Goal: Transaction & Acquisition: Purchase product/service

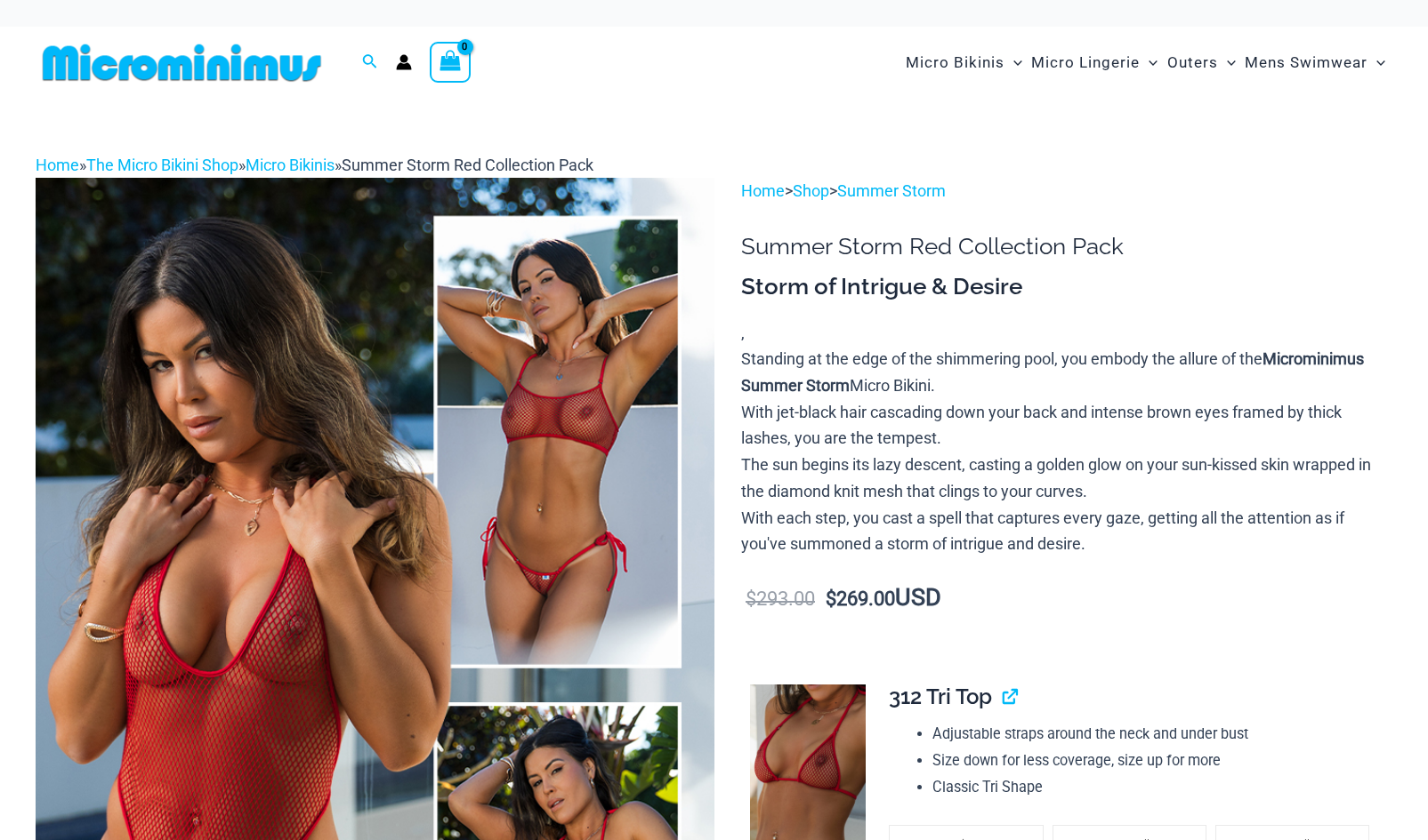
scroll to position [254, 0]
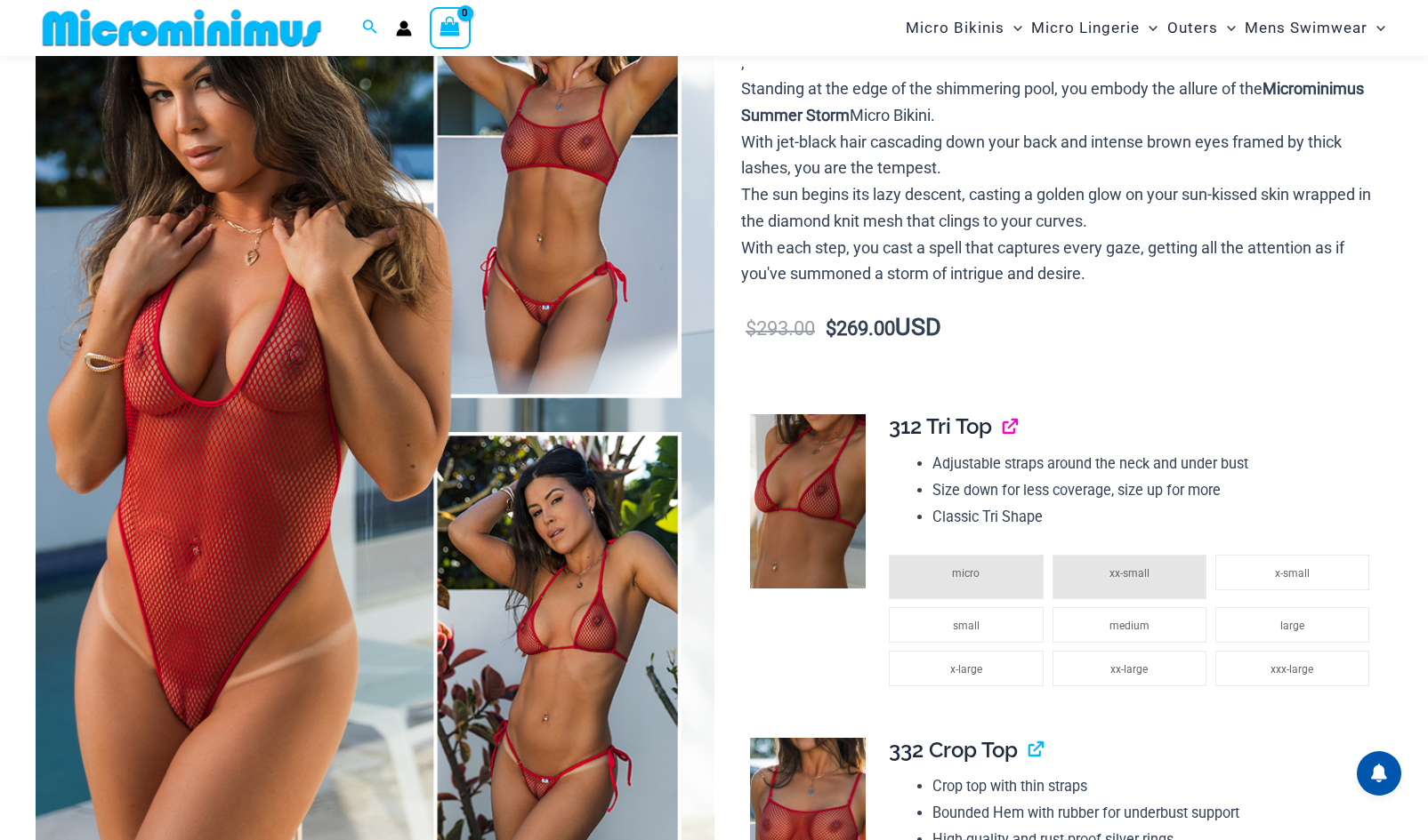
click at [1002, 427] on link "View product" at bounding box center [1002, 426] width 0 height 26
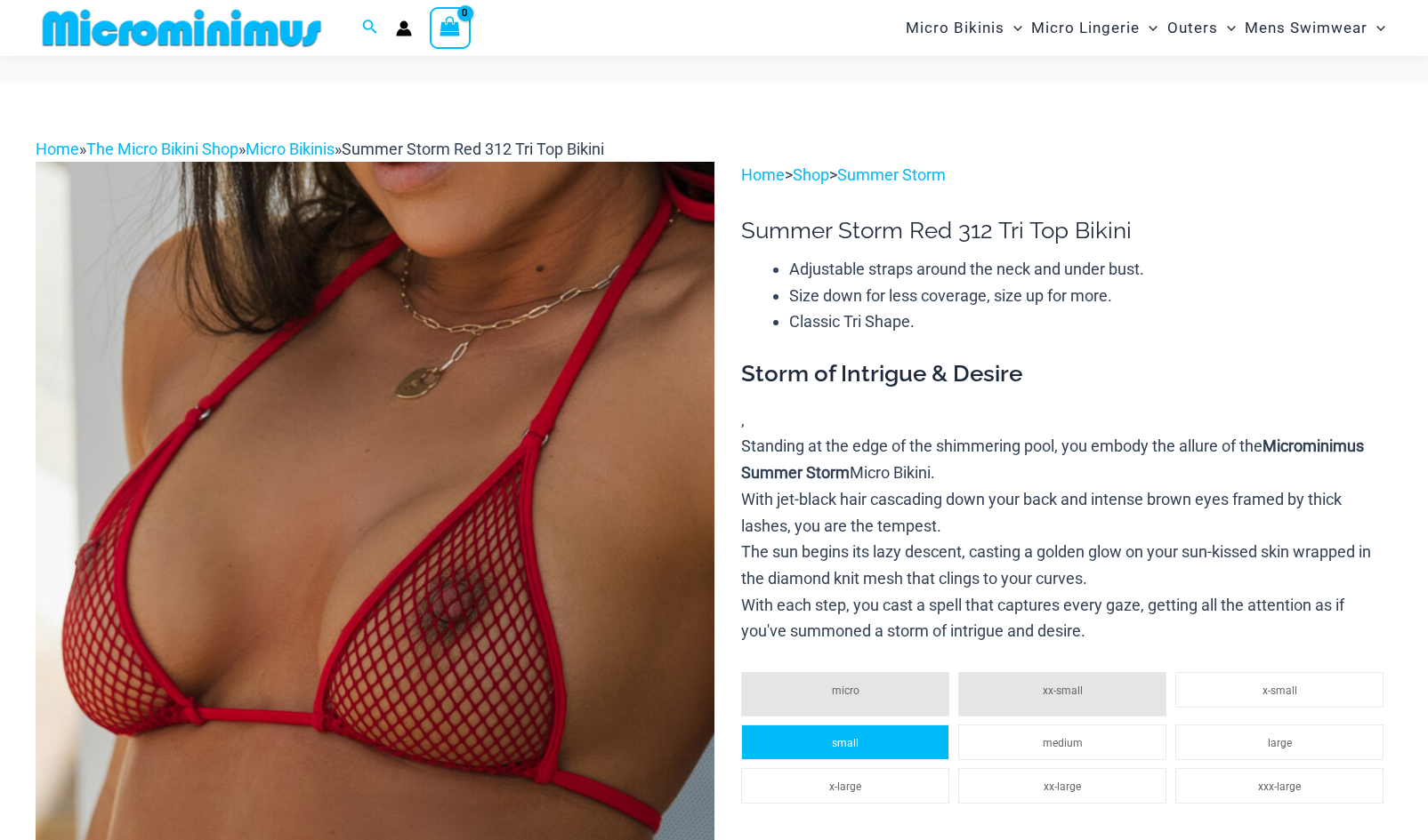
scroll to position [202, 0]
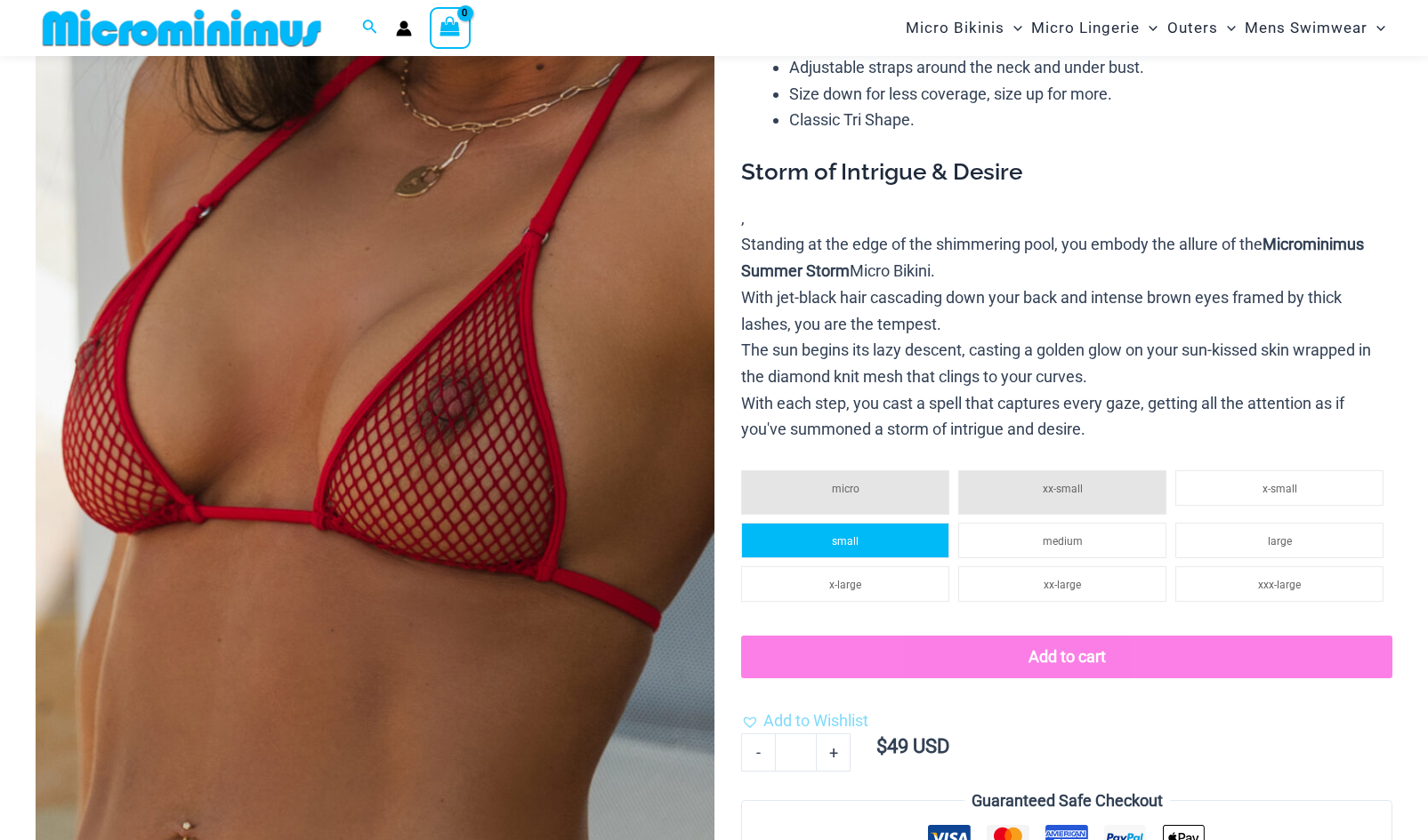
click at [839, 536] on span "small" at bounding box center [845, 542] width 27 height 13
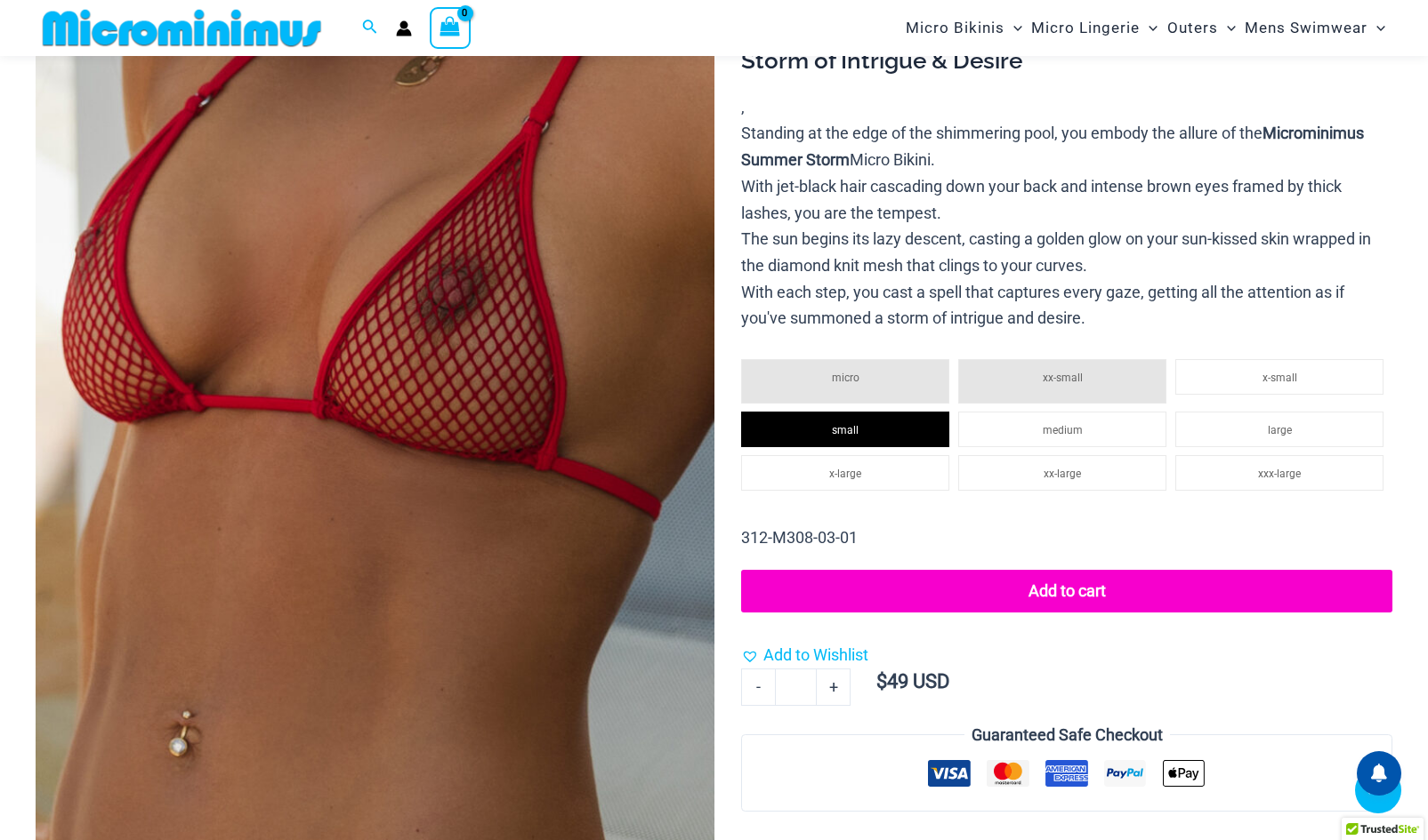
scroll to position [315, 0]
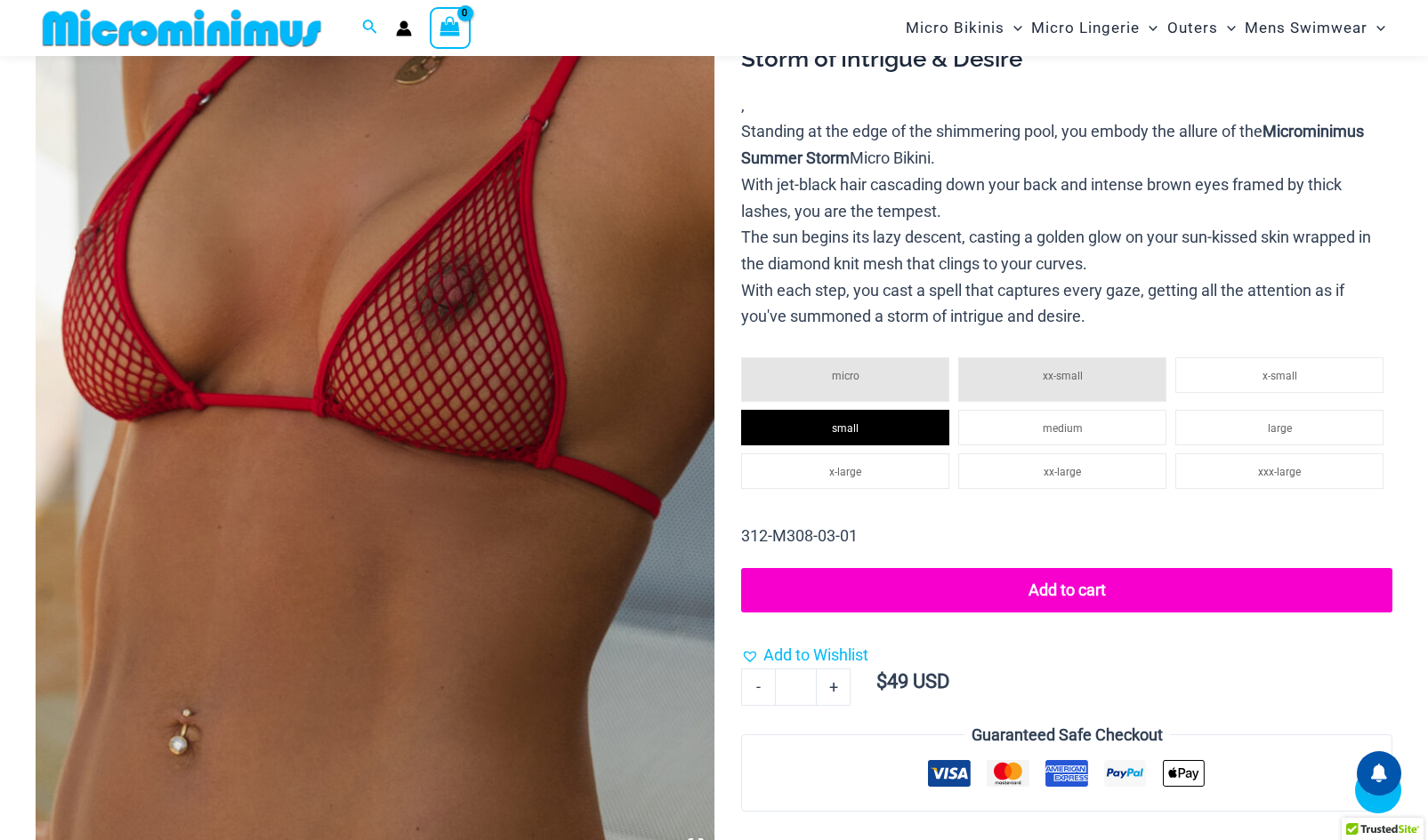
click at [1049, 589] on button "Add to cart" at bounding box center [1066, 590] width 651 height 44
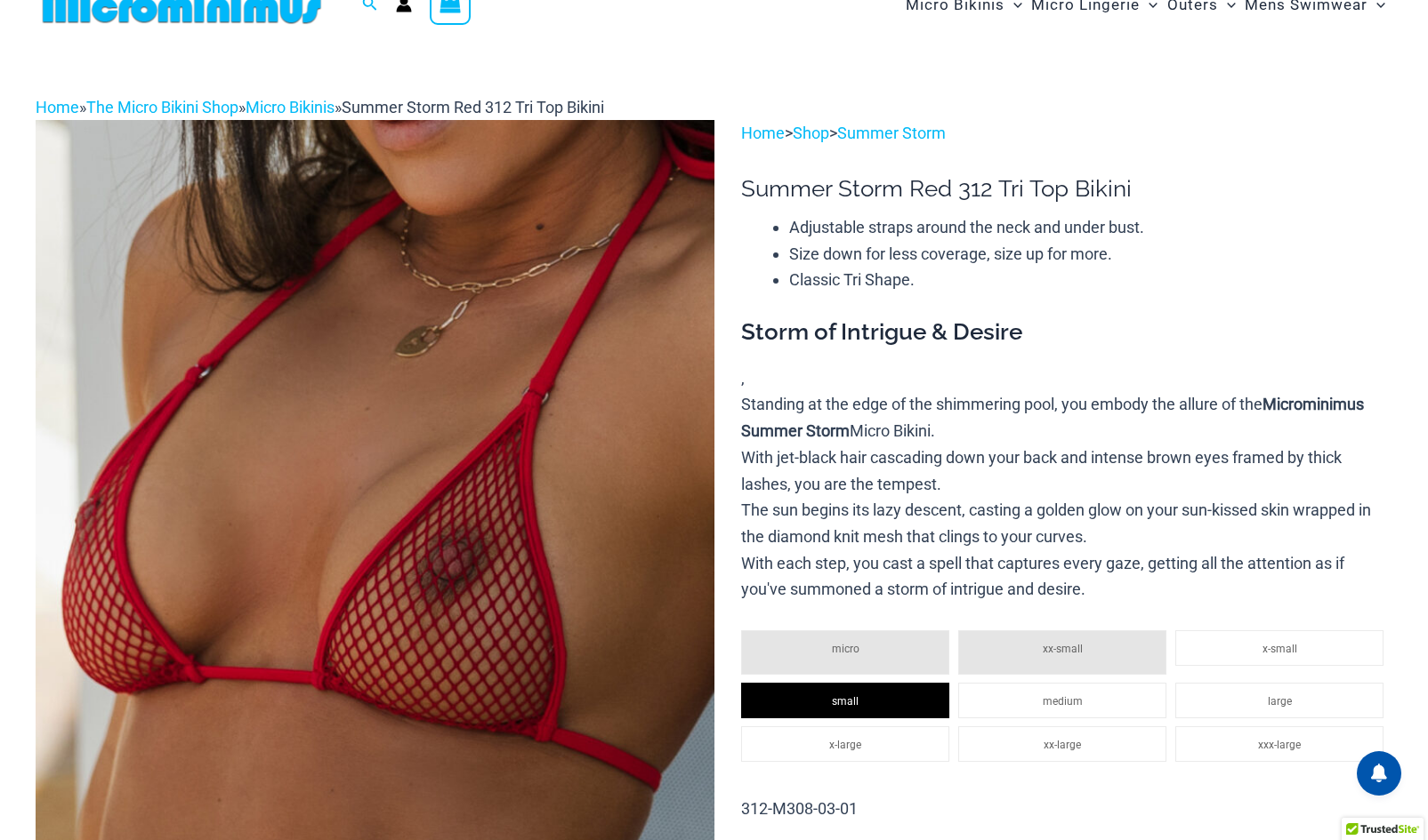
scroll to position [0, 0]
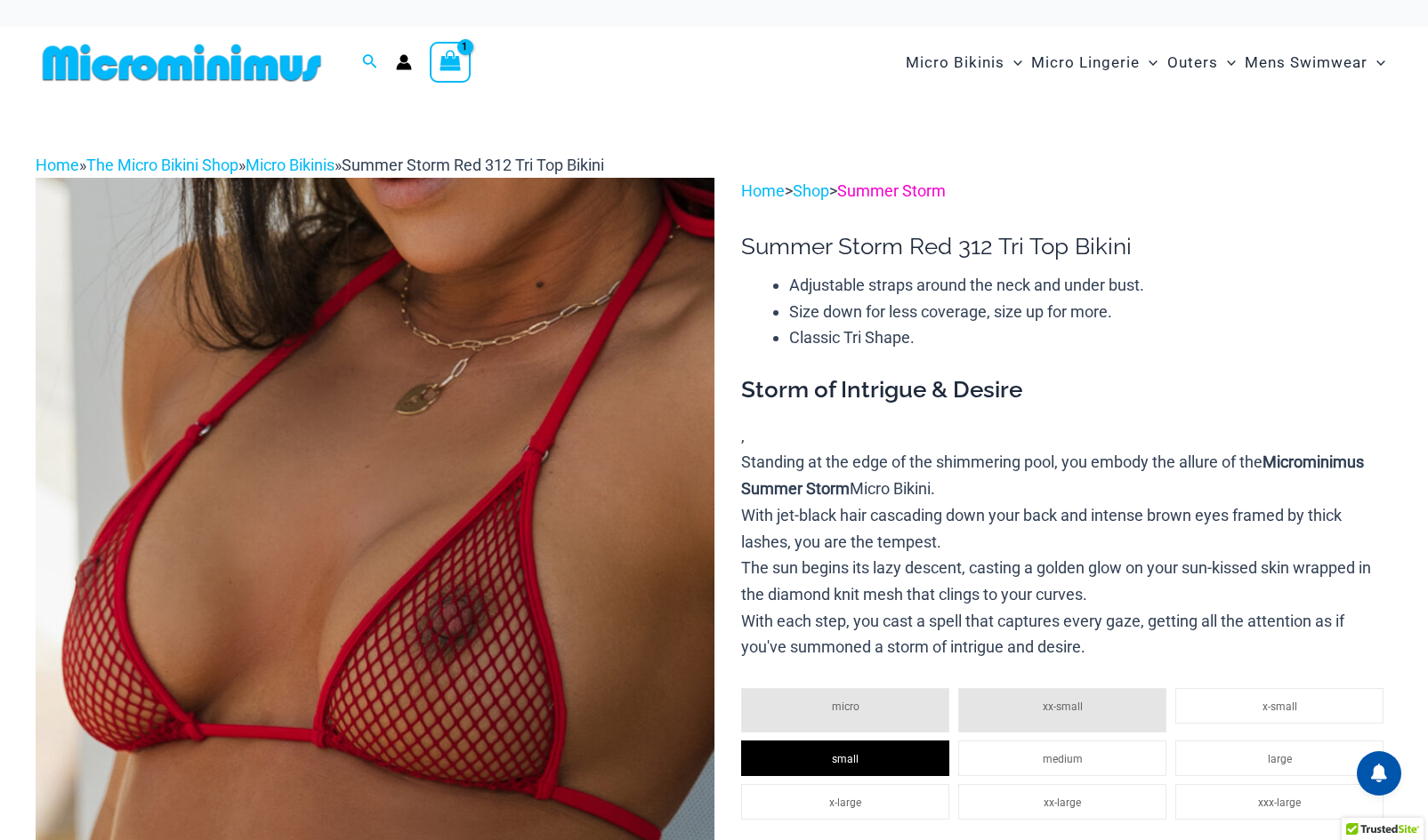
click at [937, 194] on link "Summer Storm" at bounding box center [892, 191] width 109 height 18
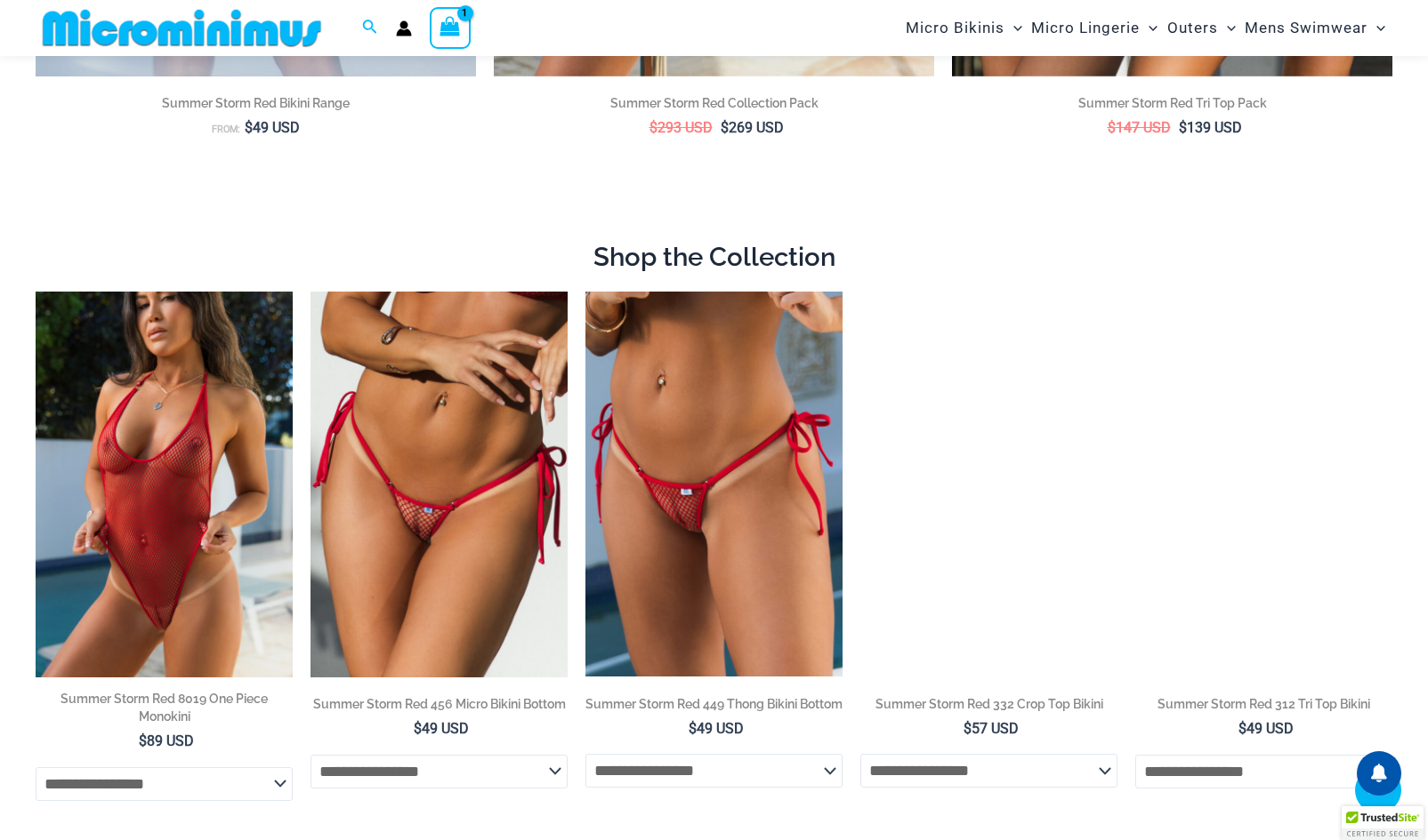
scroll to position [825, 0]
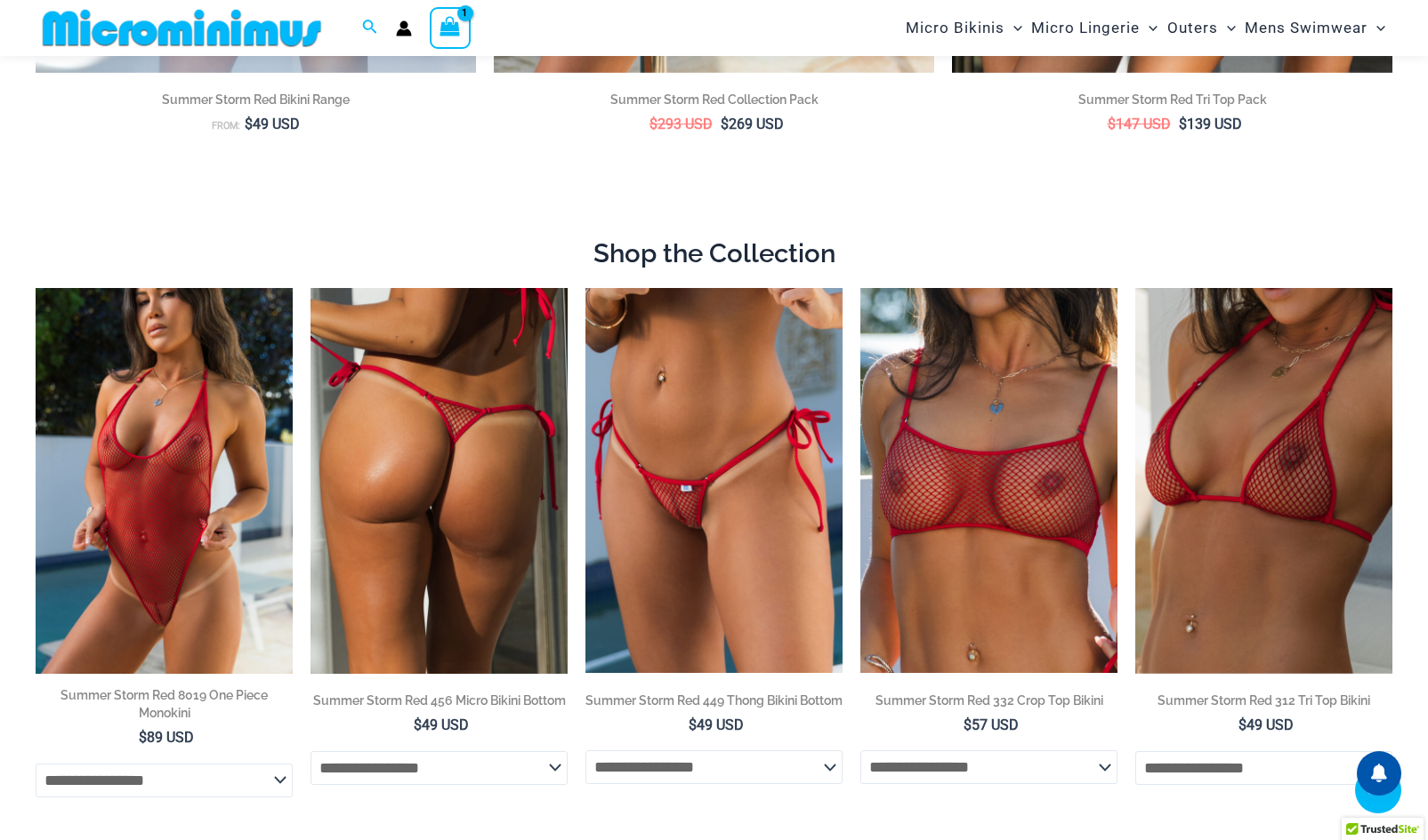
click at [450, 528] on img at bounding box center [439, 481] width 257 height 386
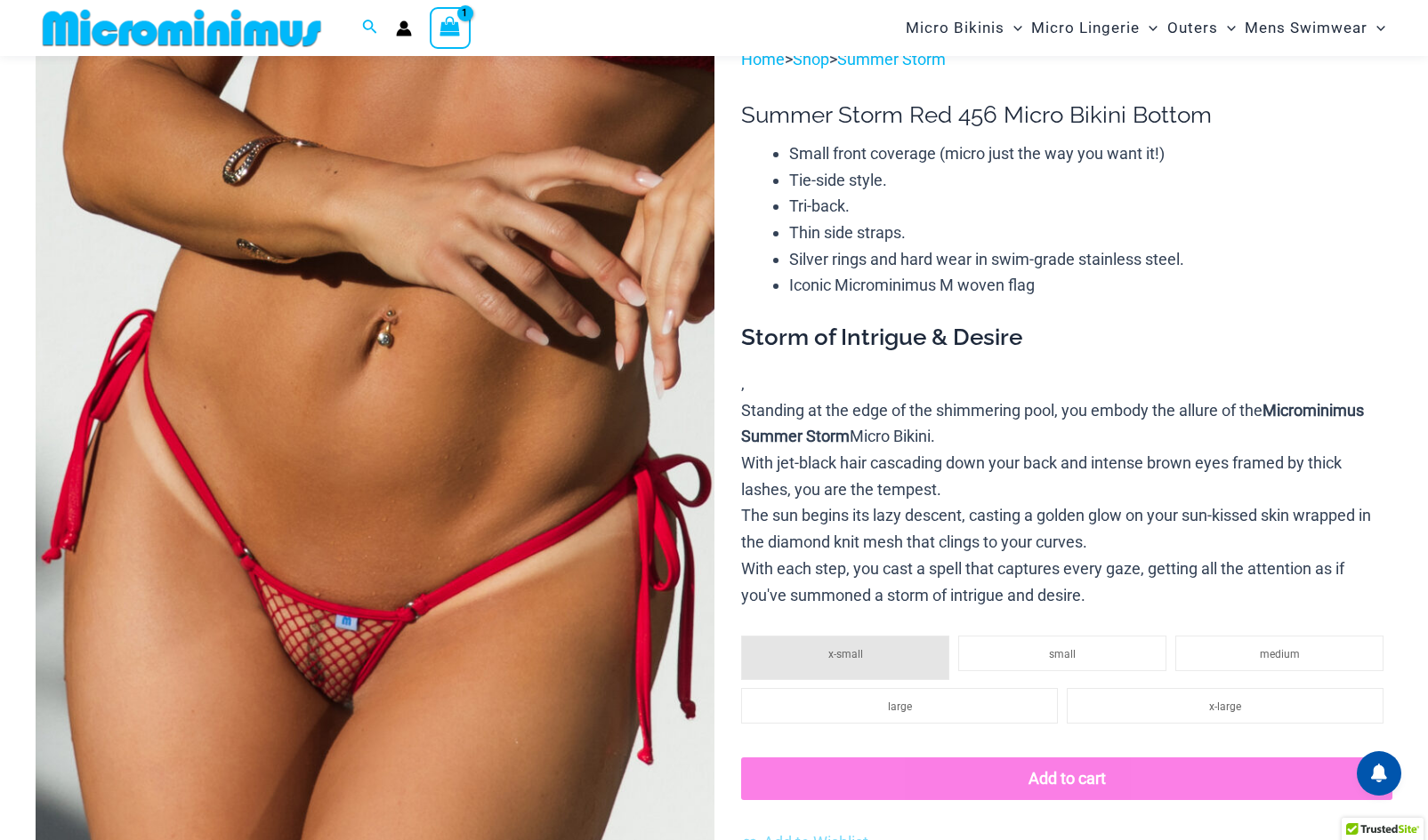
scroll to position [216, 0]
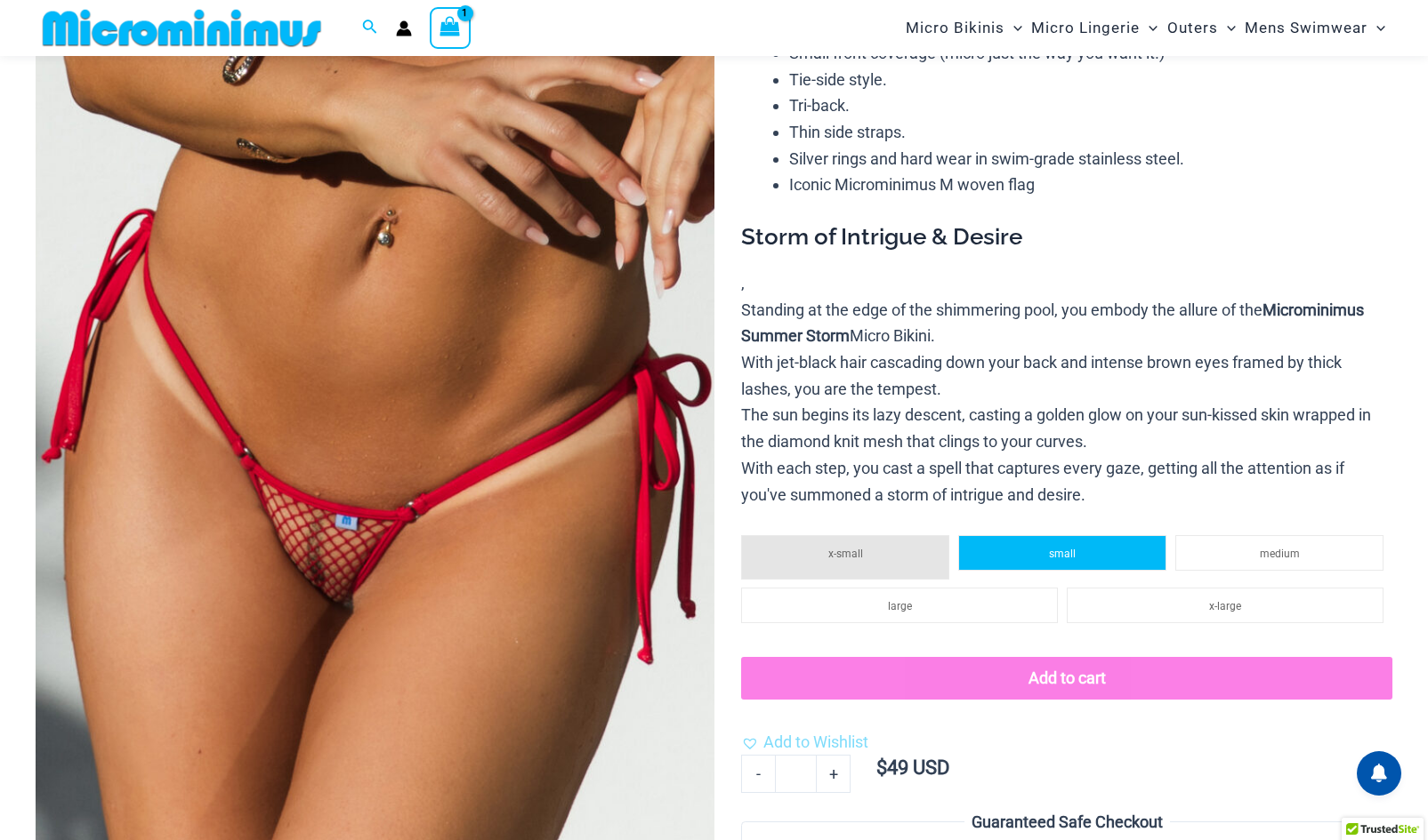
click at [1062, 540] on li "small" at bounding box center [1062, 553] width 208 height 36
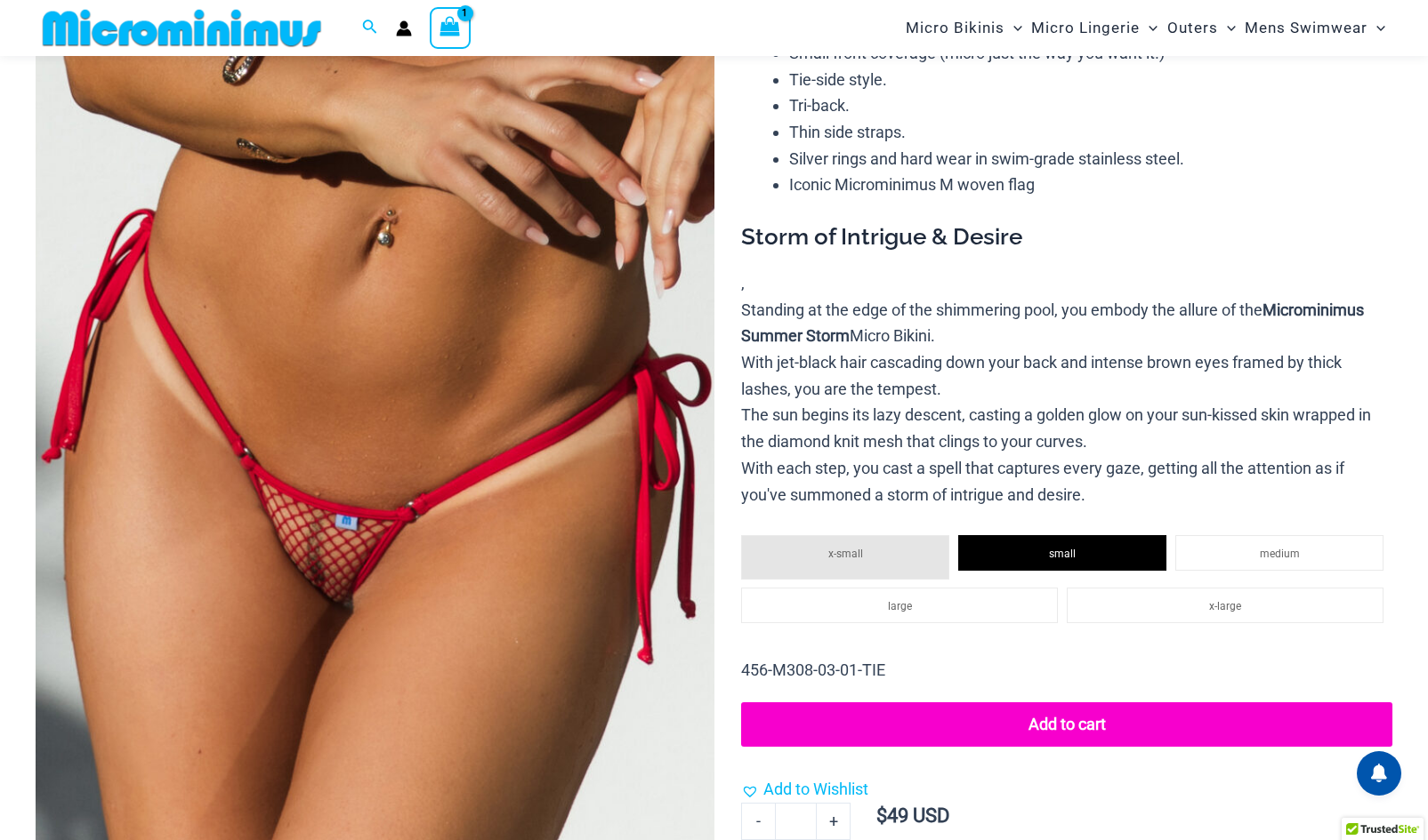
click at [1063, 729] on button "Add to cart" at bounding box center [1066, 725] width 651 height 44
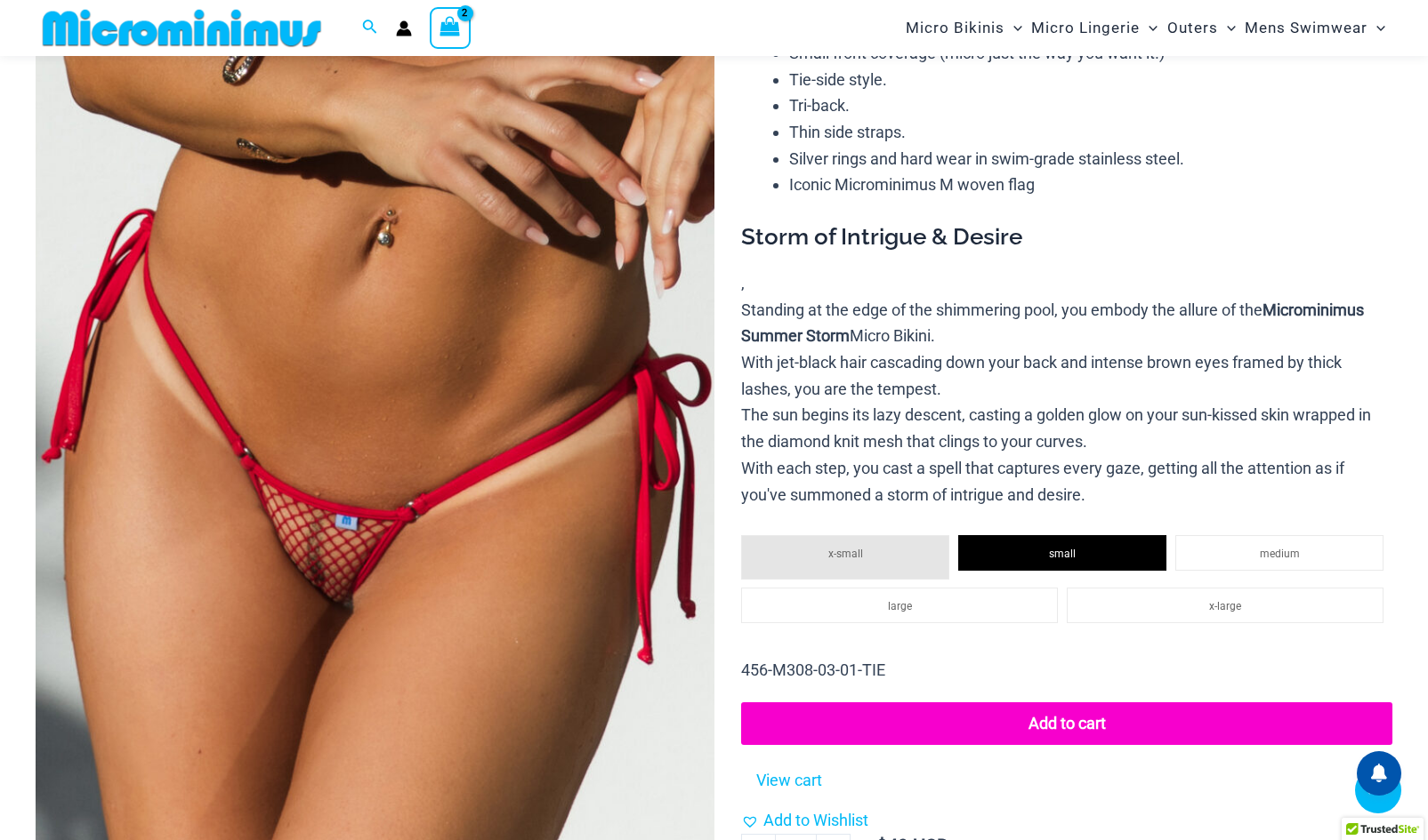
scroll to position [350, 0]
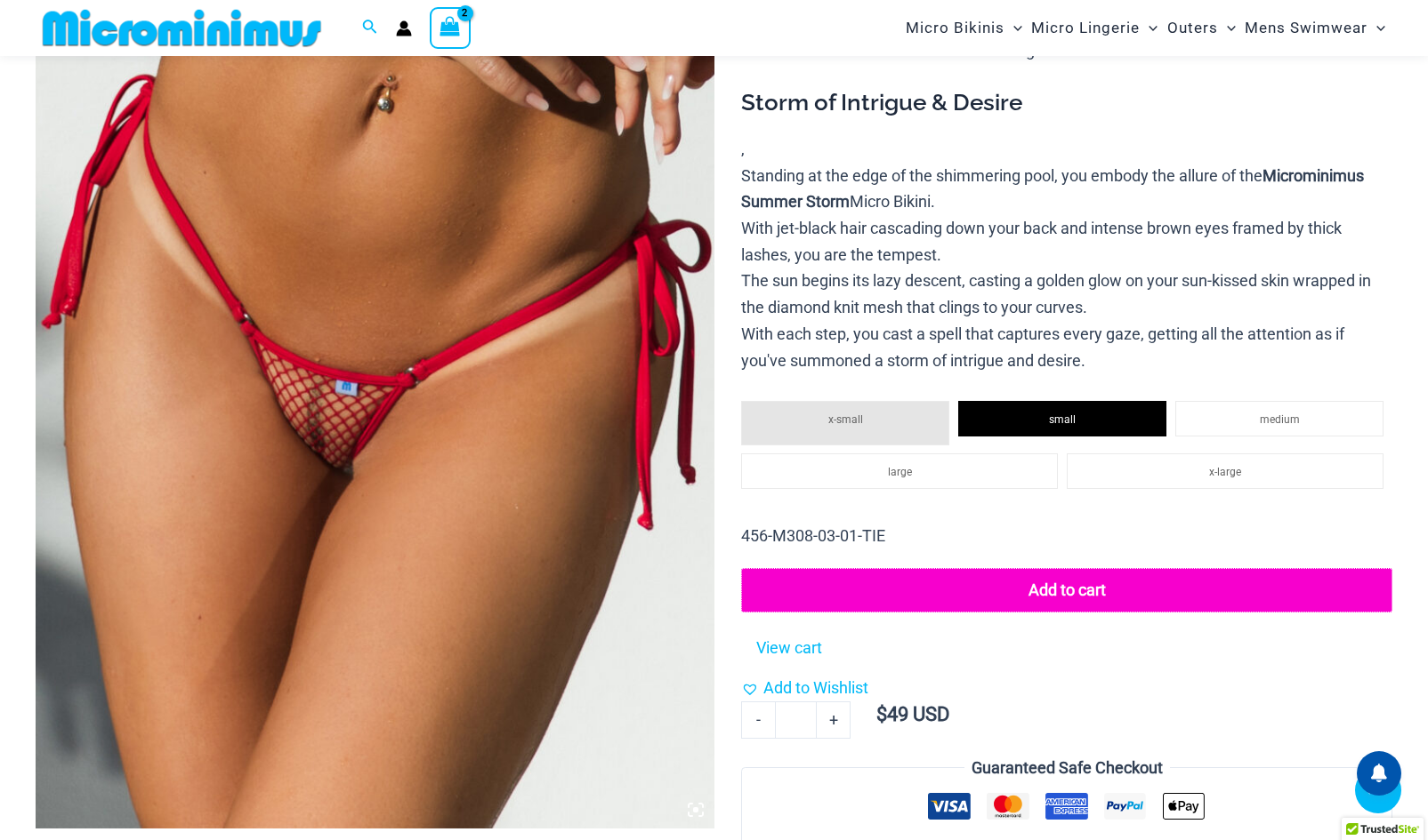
drag, startPoint x: 1066, startPoint y: 583, endPoint x: 1043, endPoint y: 526, distance: 61.5
click at [1043, 526] on div "456-M308-03-01-TIE Availability: In stock Add to cart View cart Add to Wishlist…" at bounding box center [1066, 626] width 651 height 206
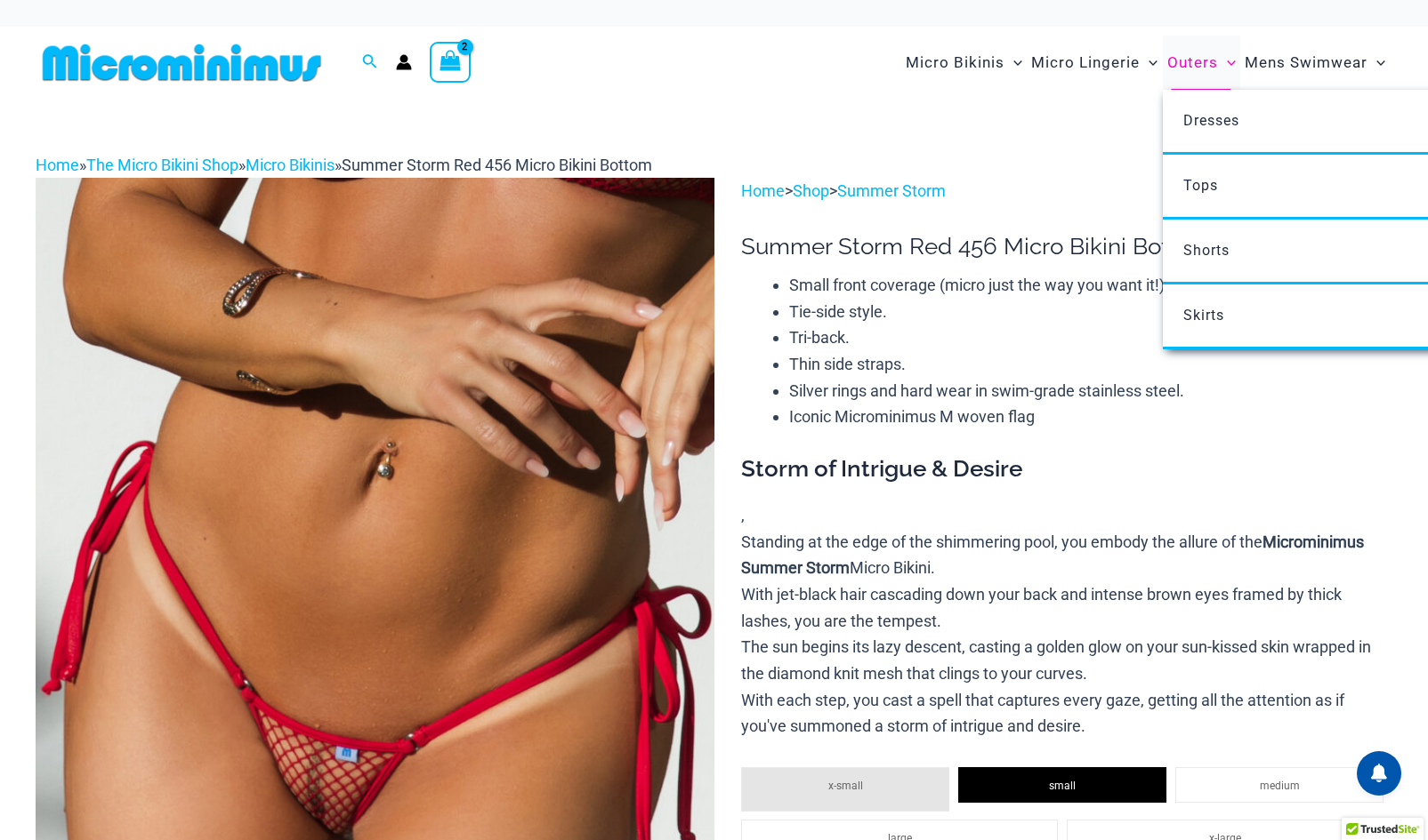
click at [1190, 57] on span "Outers" at bounding box center [1192, 62] width 51 height 45
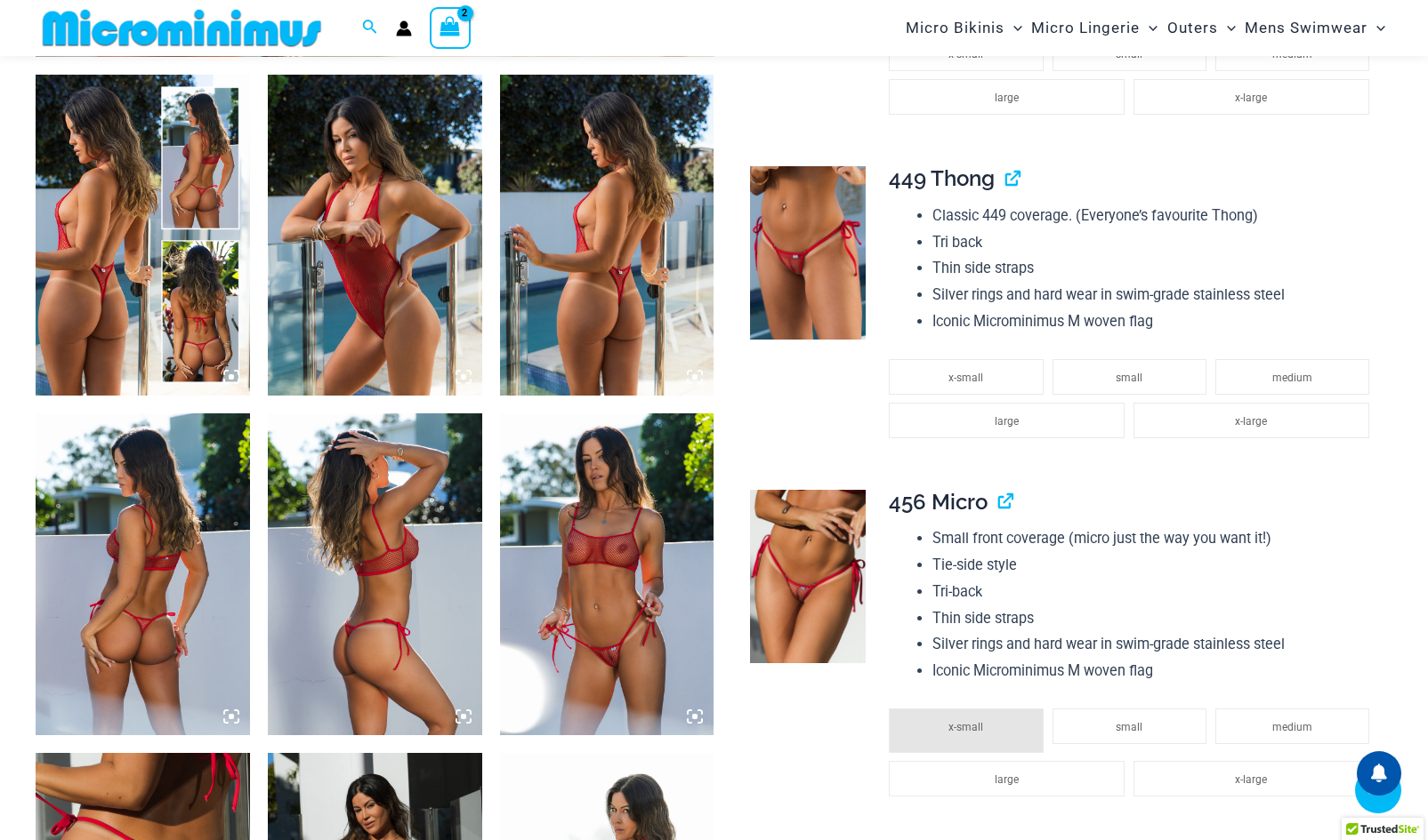
scroll to position [1123, 0]
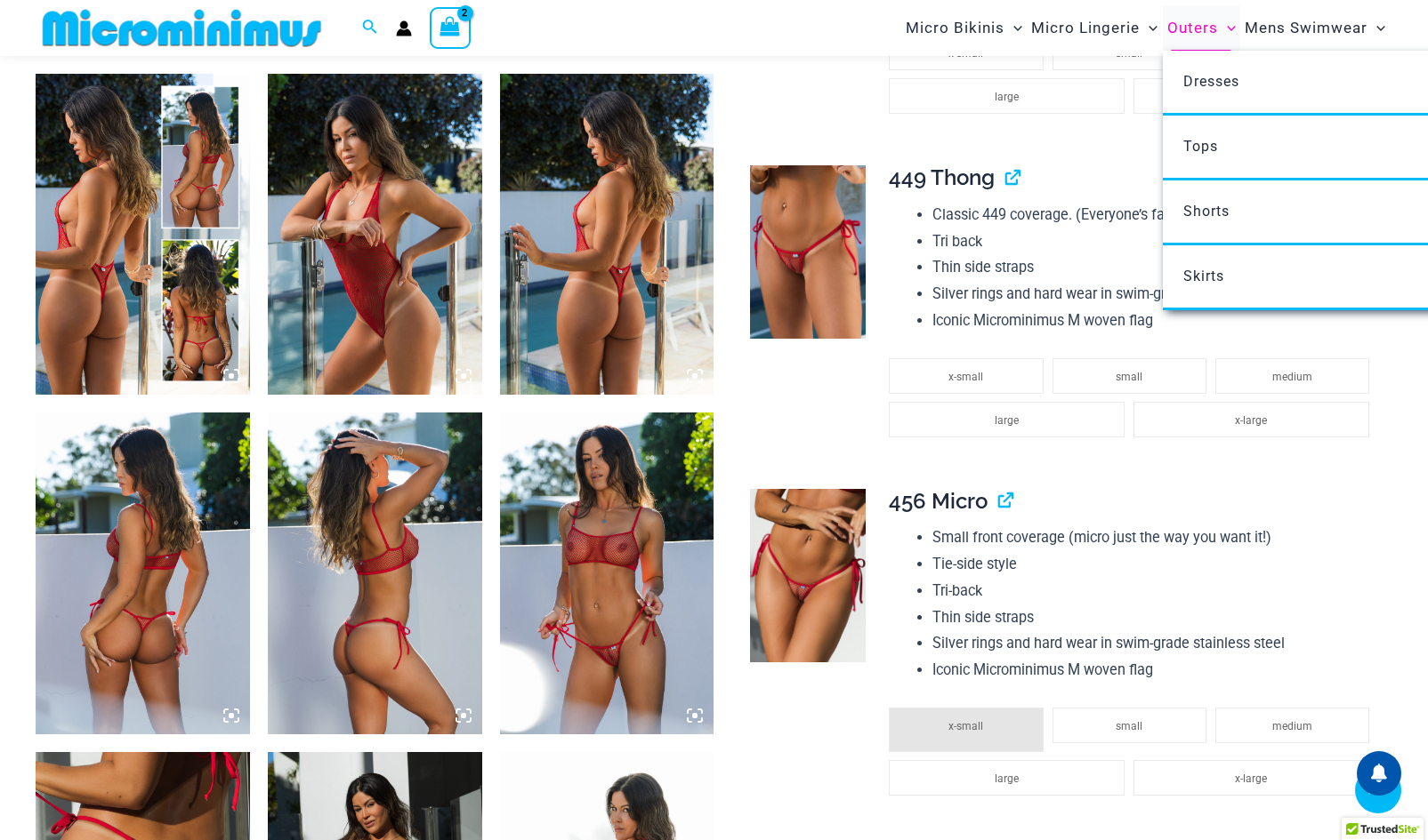
click at [1192, 27] on span "Outers" at bounding box center [1192, 28] width 51 height 45
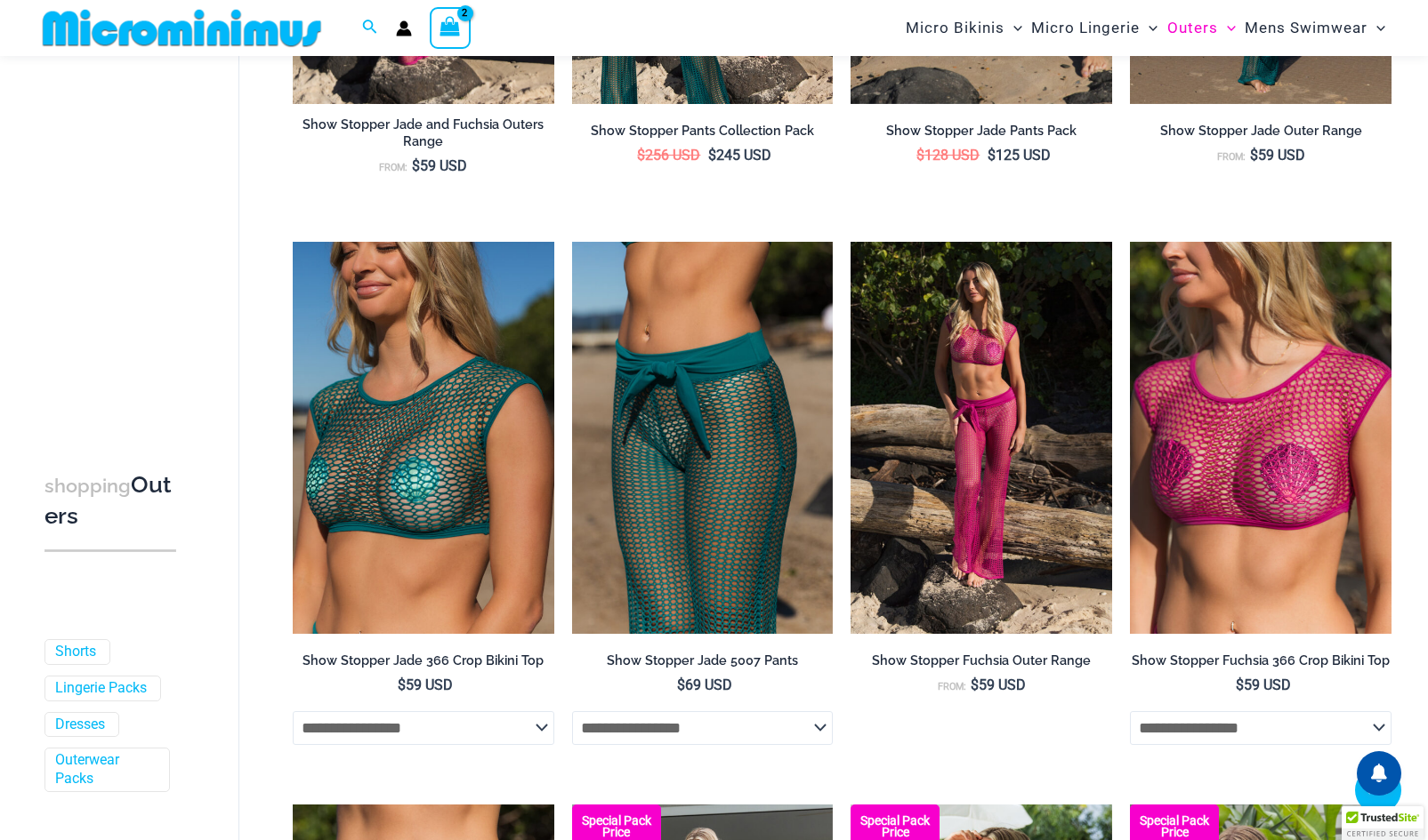
scroll to position [662, 0]
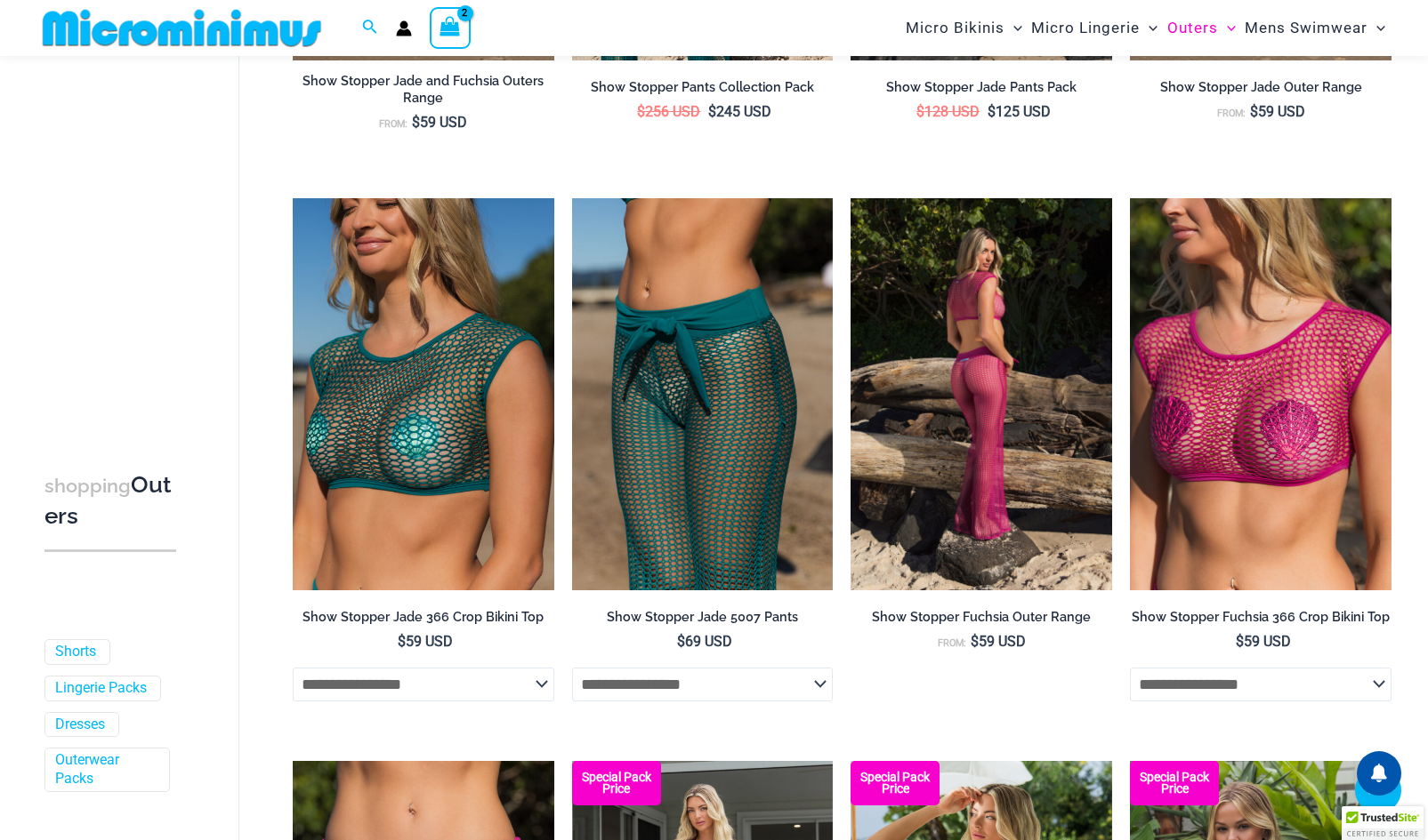
click at [992, 428] on img at bounding box center [981, 394] width 262 height 392
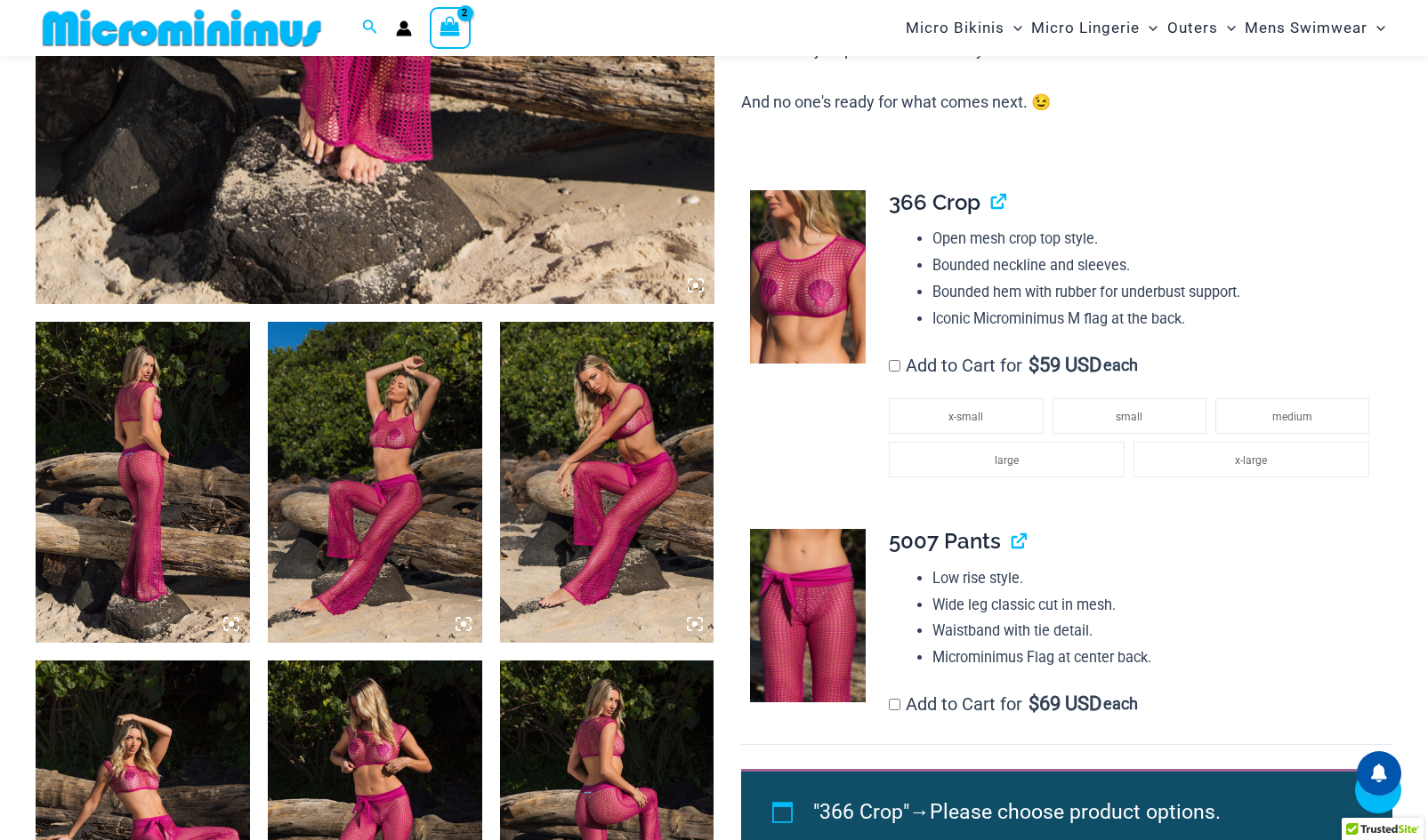
scroll to position [881, 0]
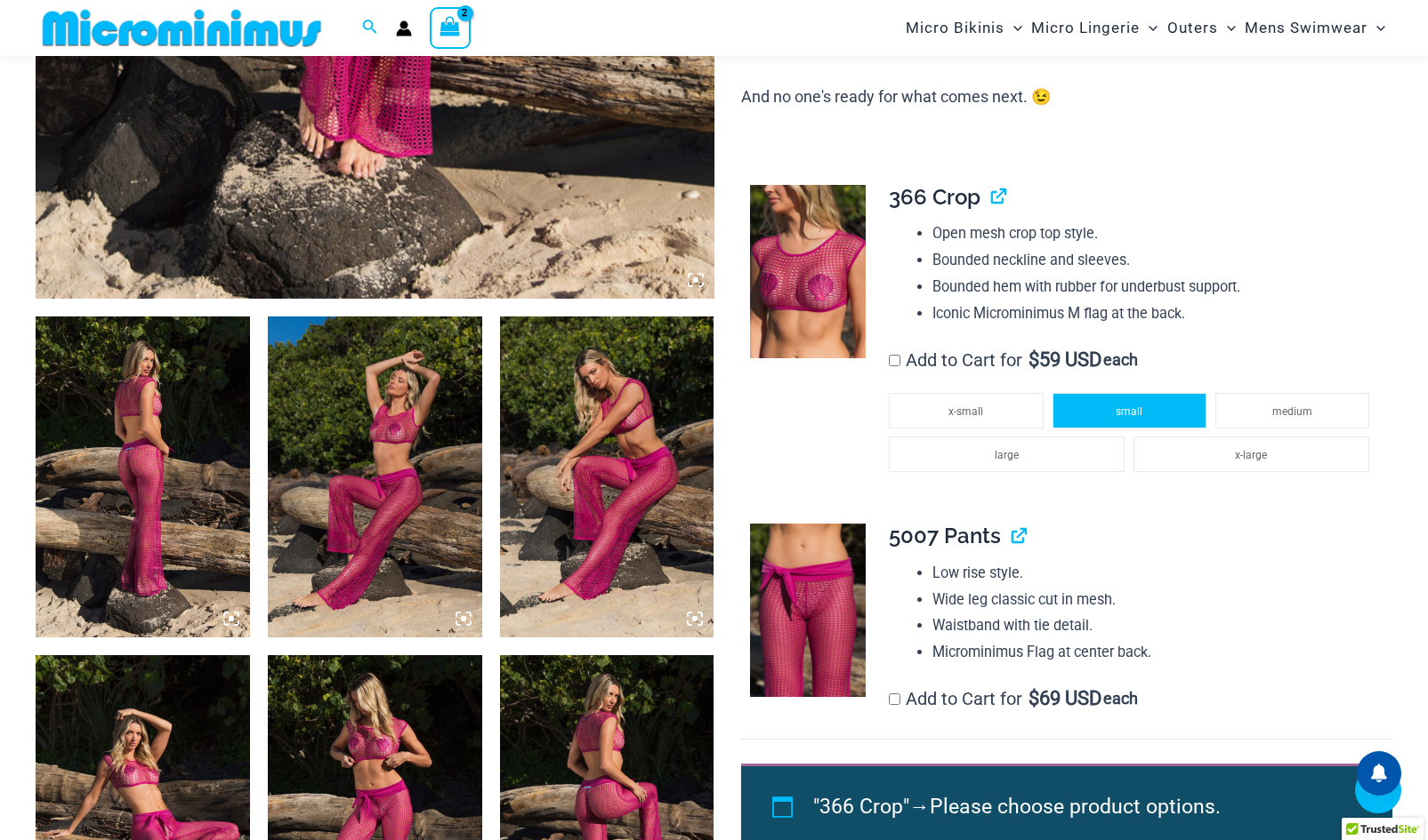
click at [1104, 412] on li "small" at bounding box center [1129, 411] width 154 height 36
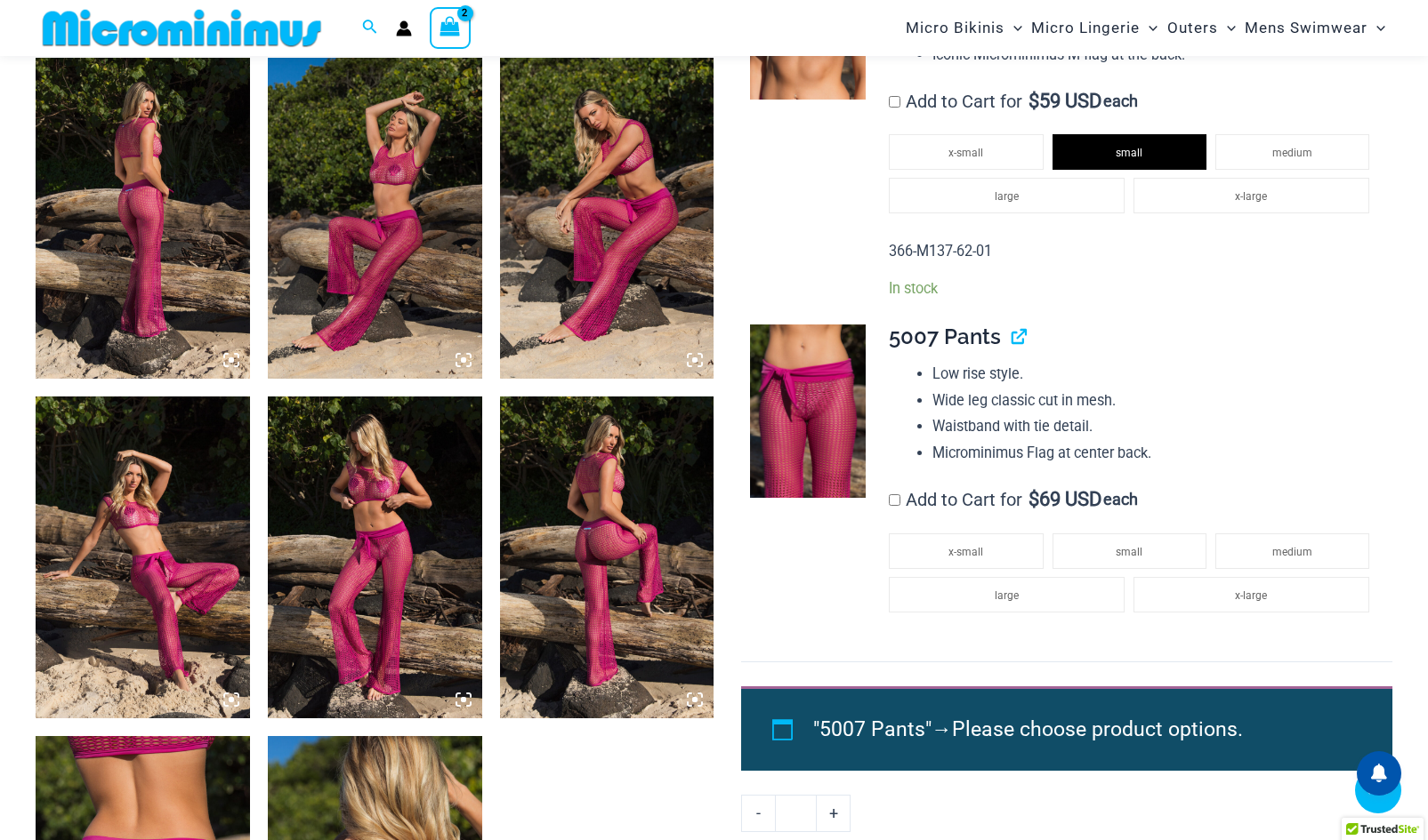
scroll to position [1140, 0]
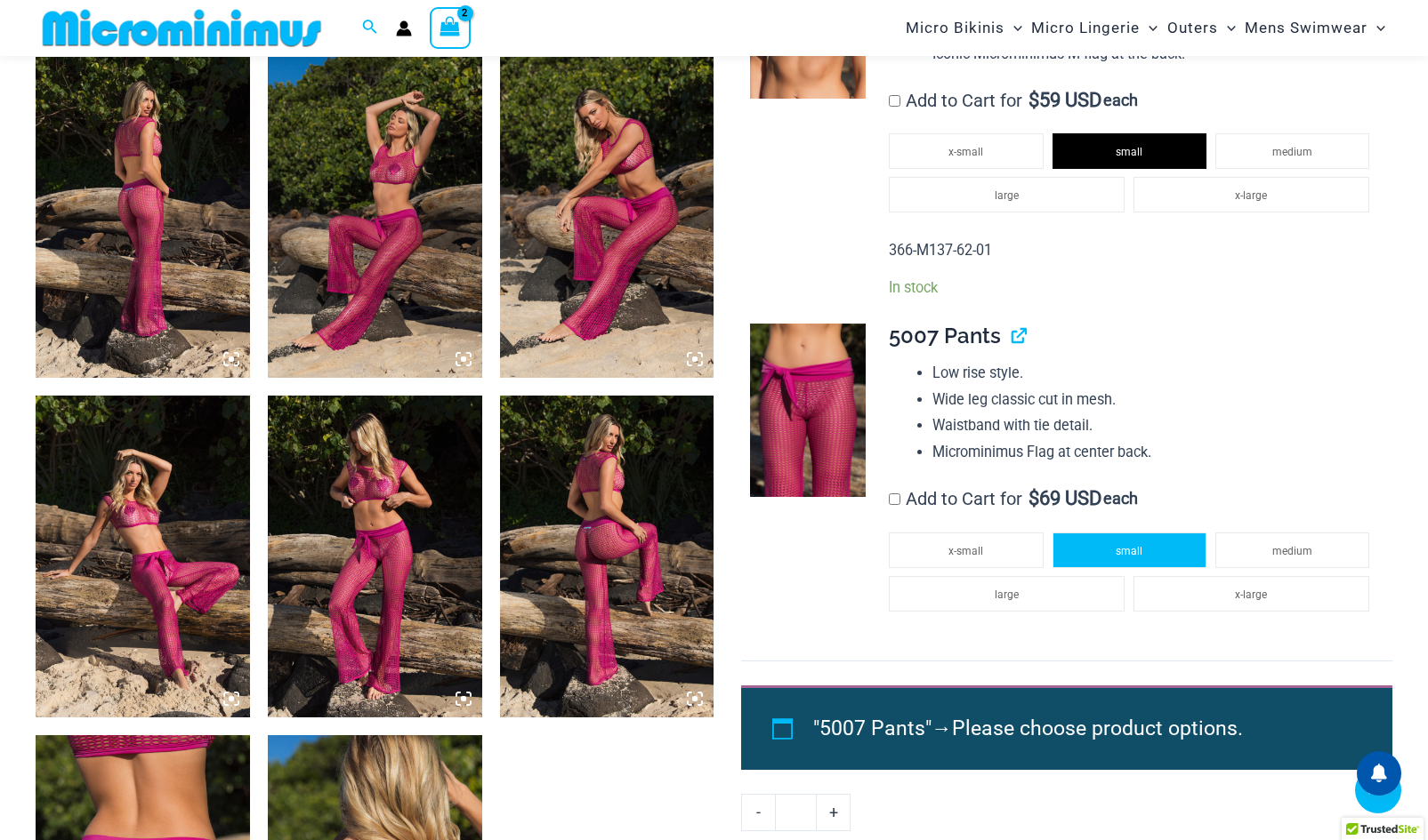
click at [1141, 552] on span "small" at bounding box center [1129, 552] width 27 height 13
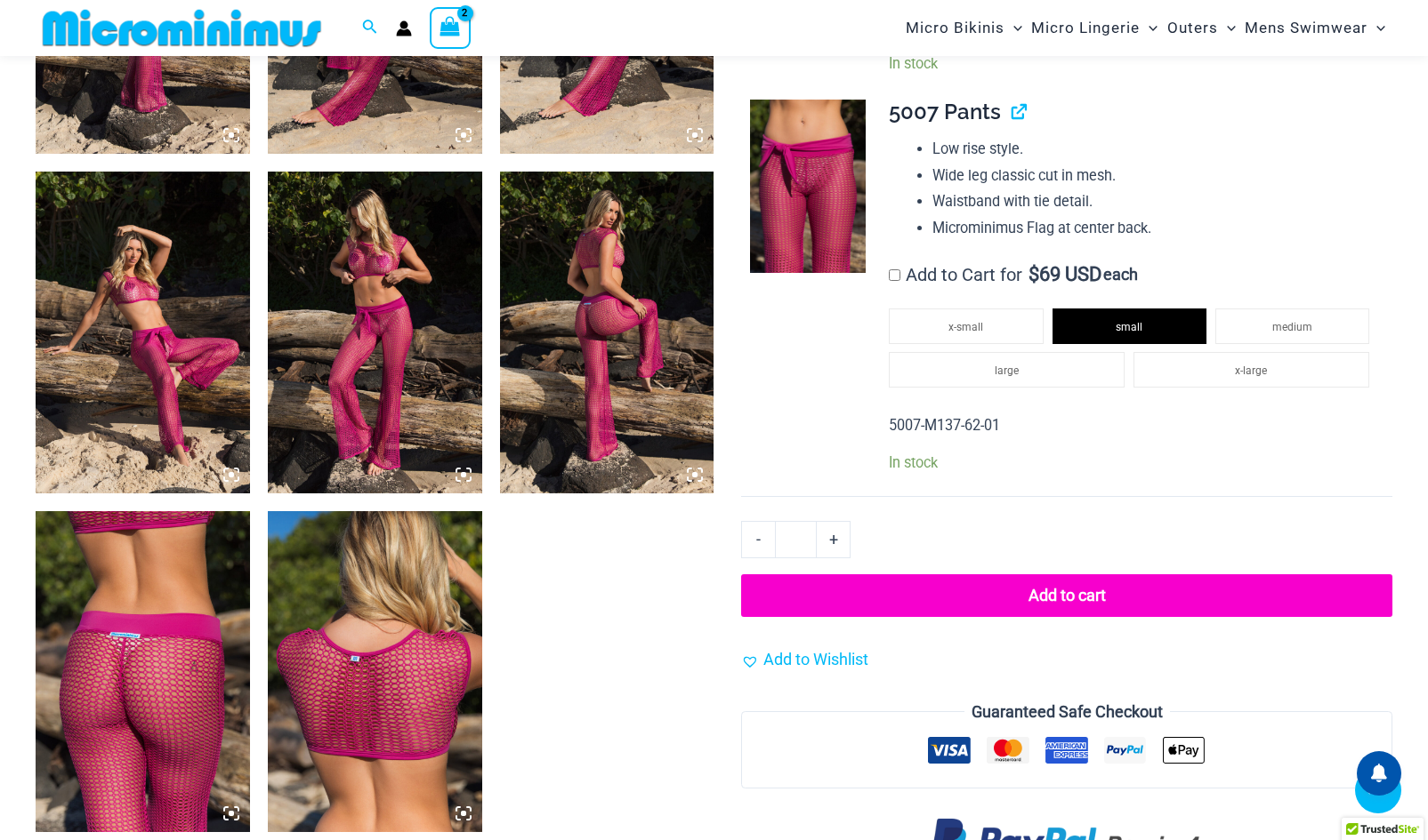
scroll to position [1365, 0]
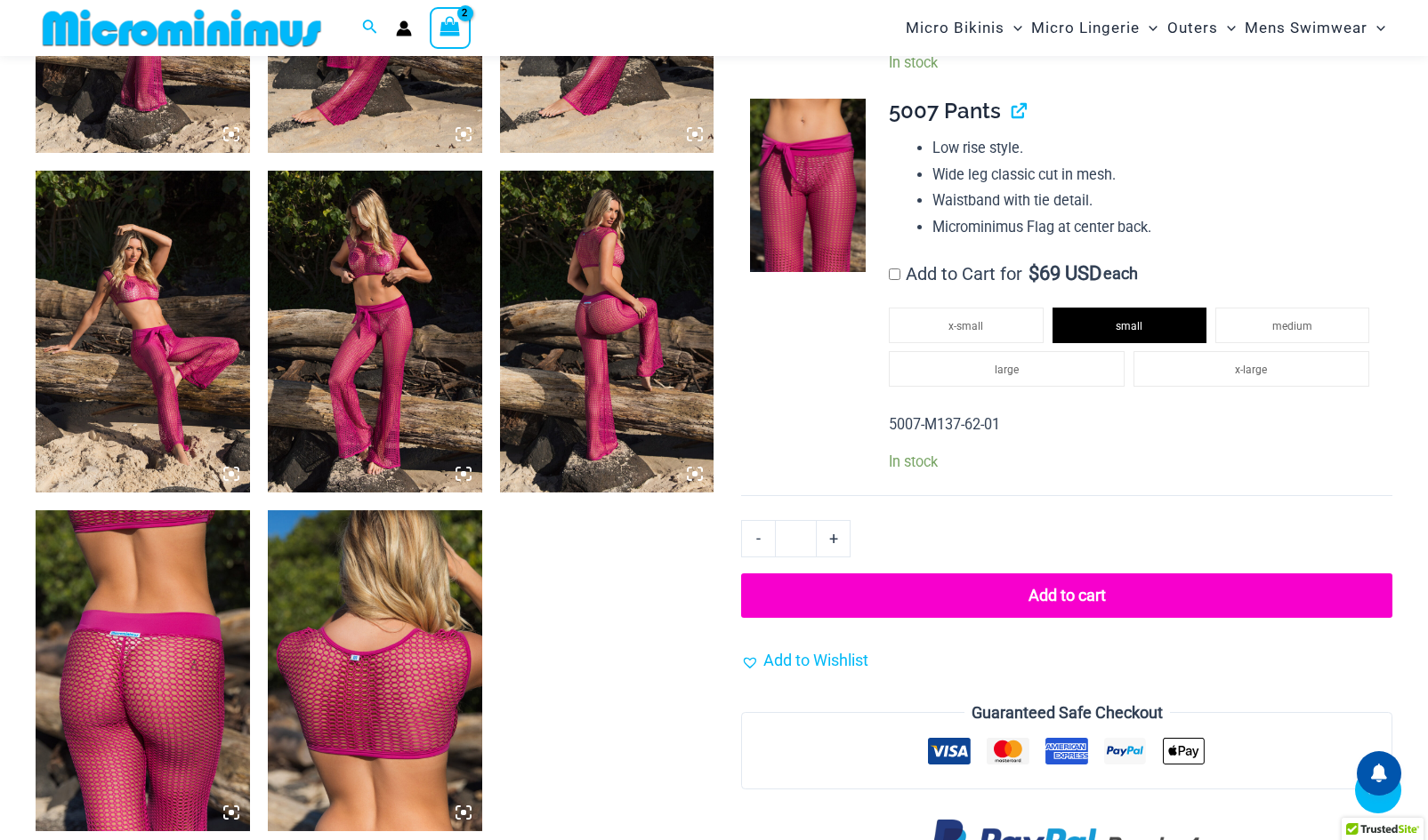
click at [1086, 591] on button "Add to cart" at bounding box center [1066, 596] width 651 height 44
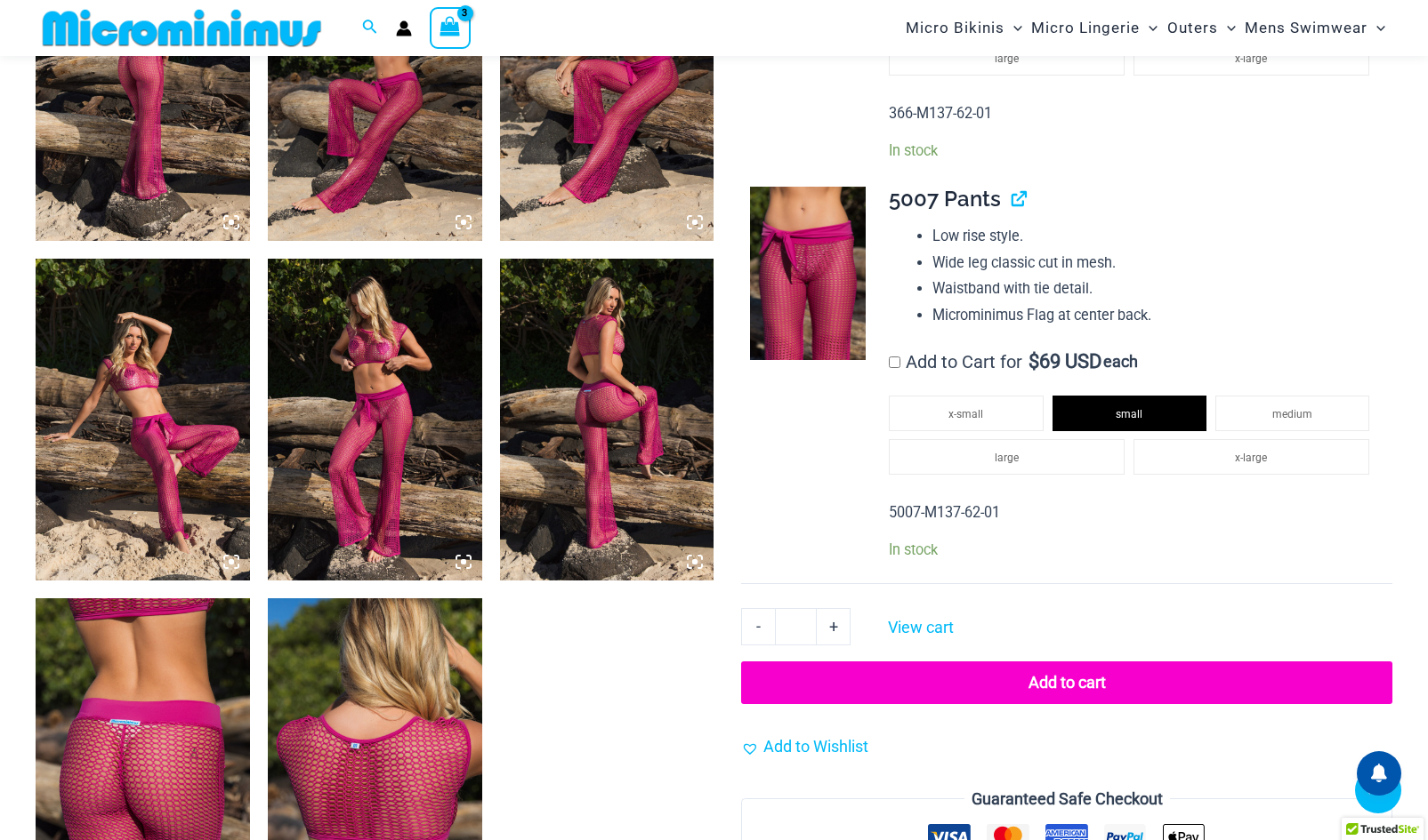
scroll to position [1278, 0]
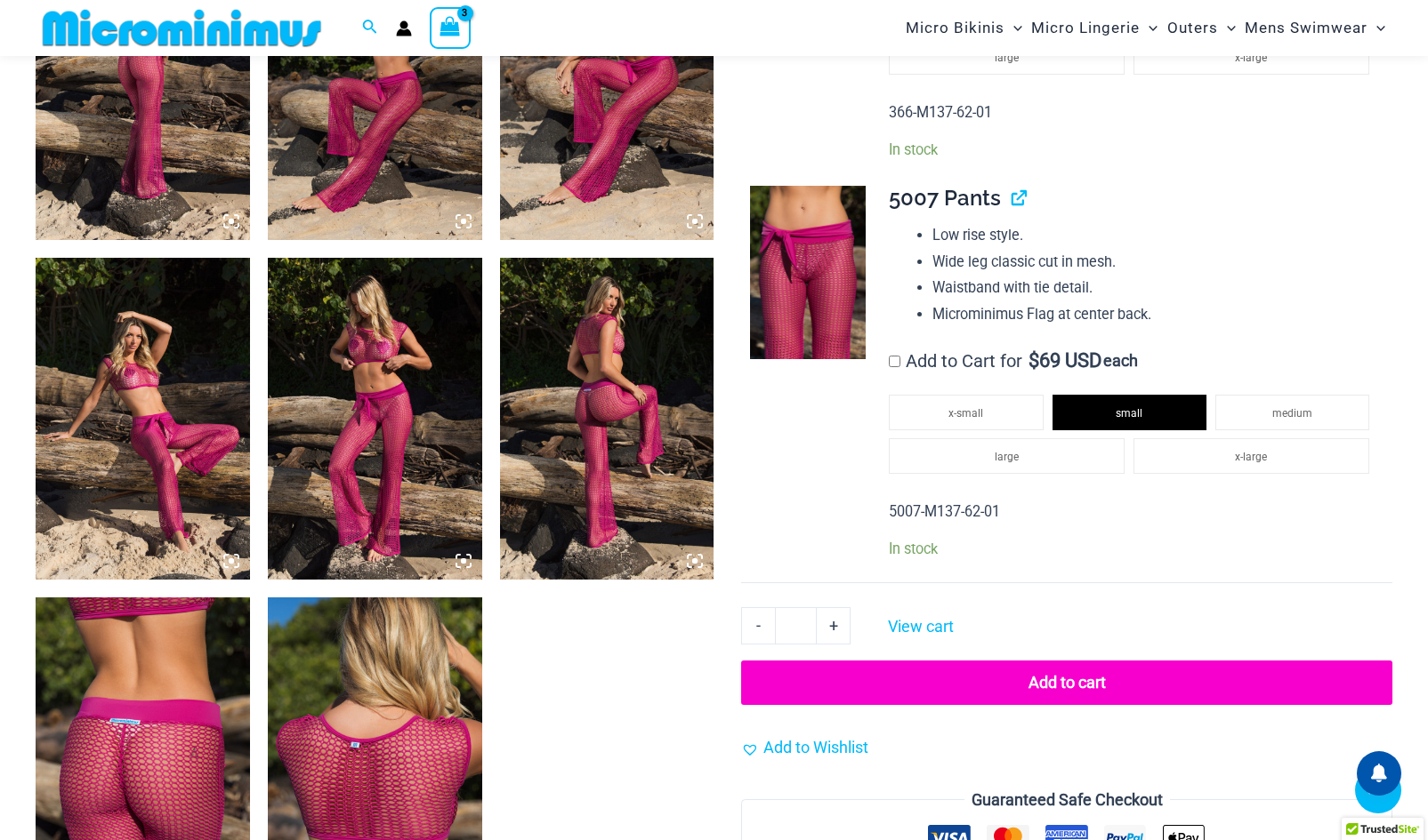
click at [1063, 694] on button "Add to cart" at bounding box center [1066, 682] width 651 height 44
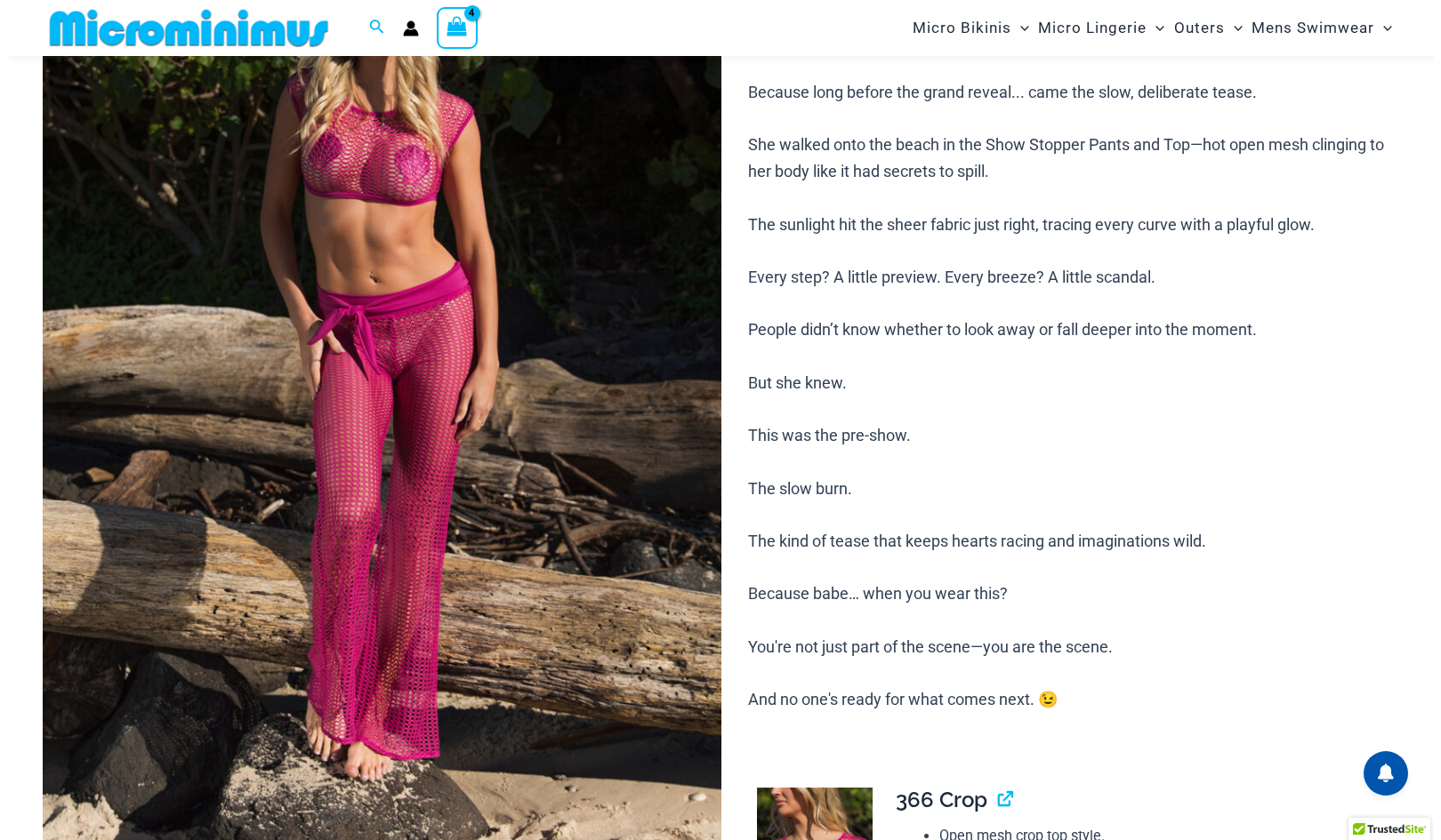
scroll to position [73, 0]
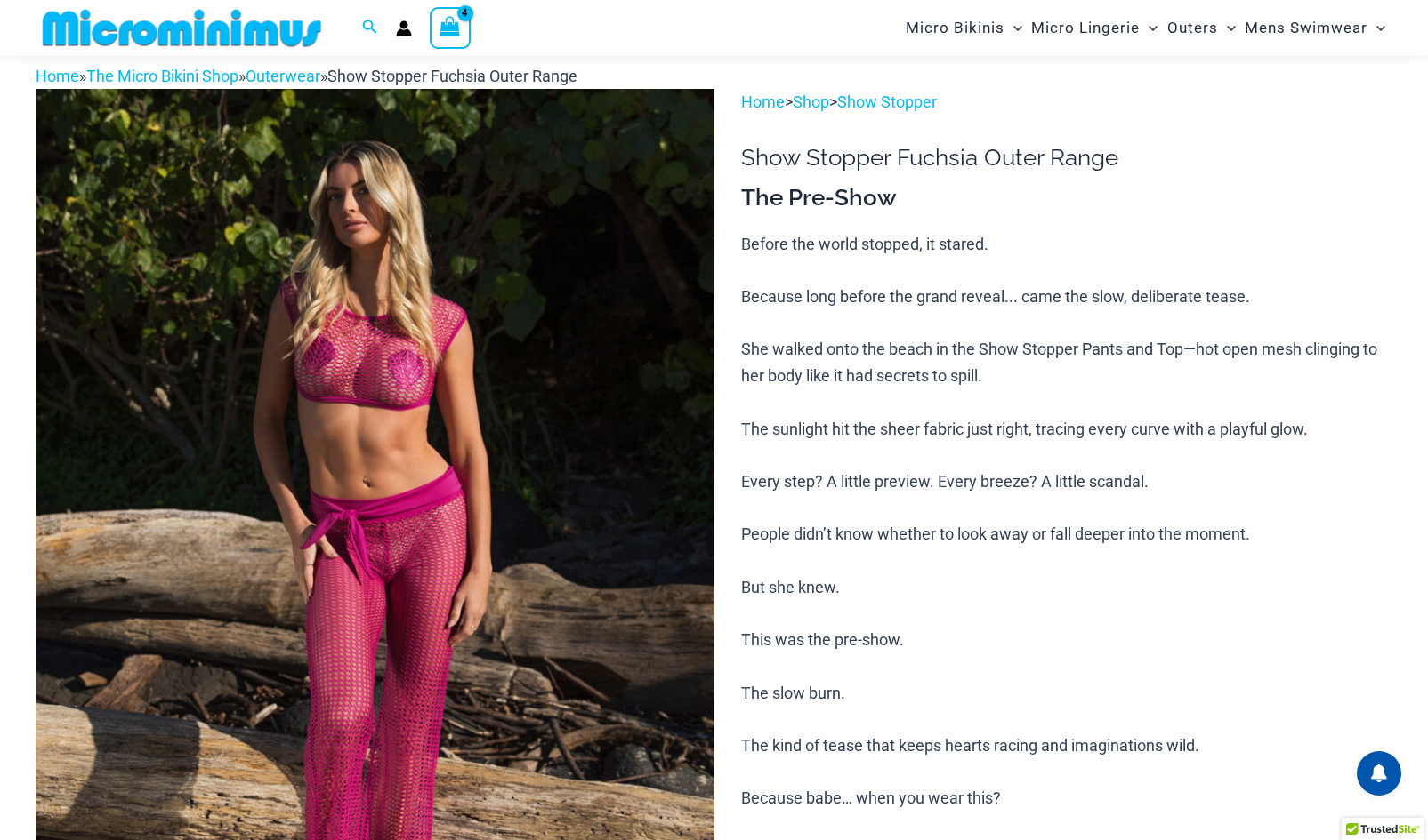
click at [437, 21] on div "View Shopping Cart, 4 items" at bounding box center [450, 28] width 41 height 41
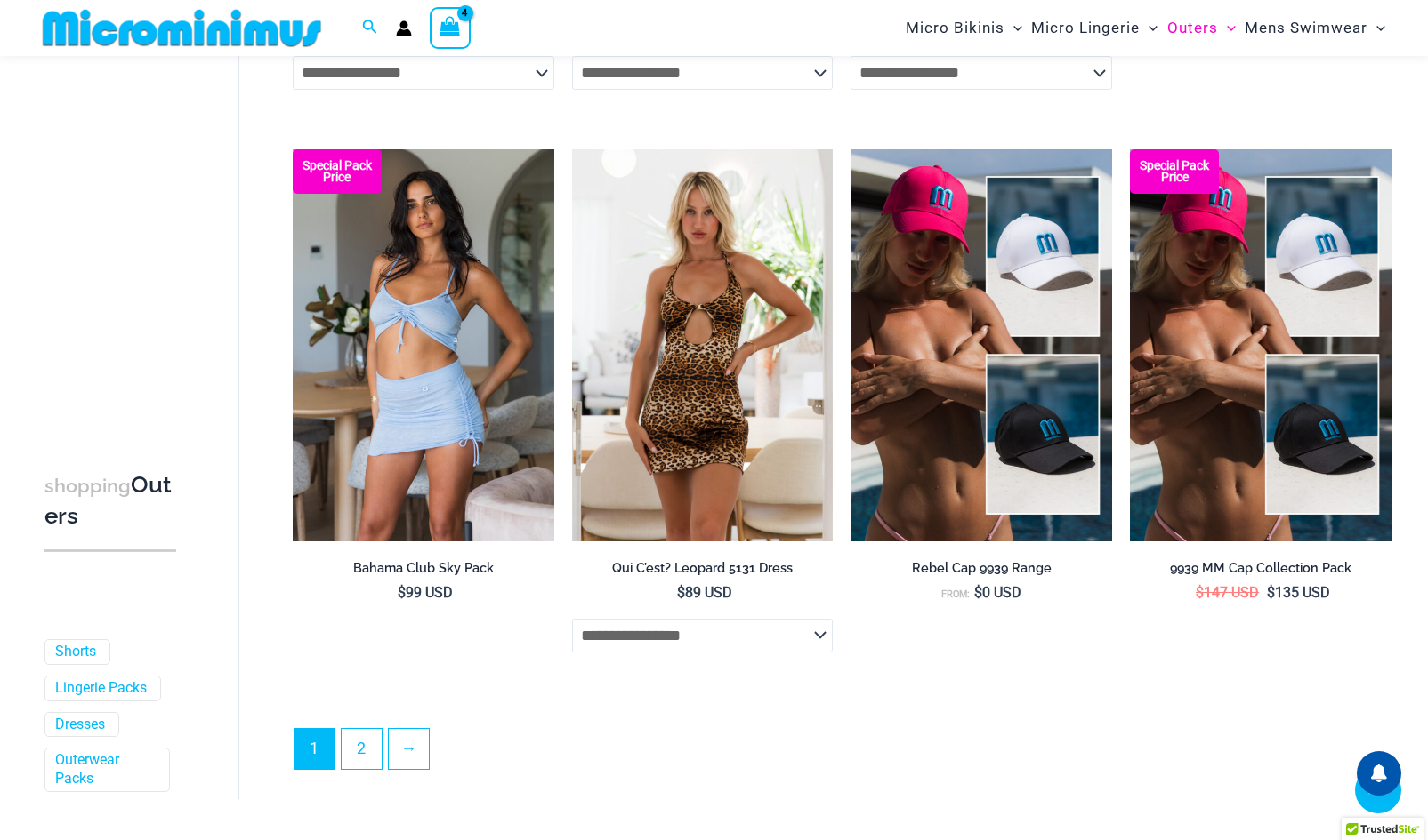
scroll to position [4092, 0]
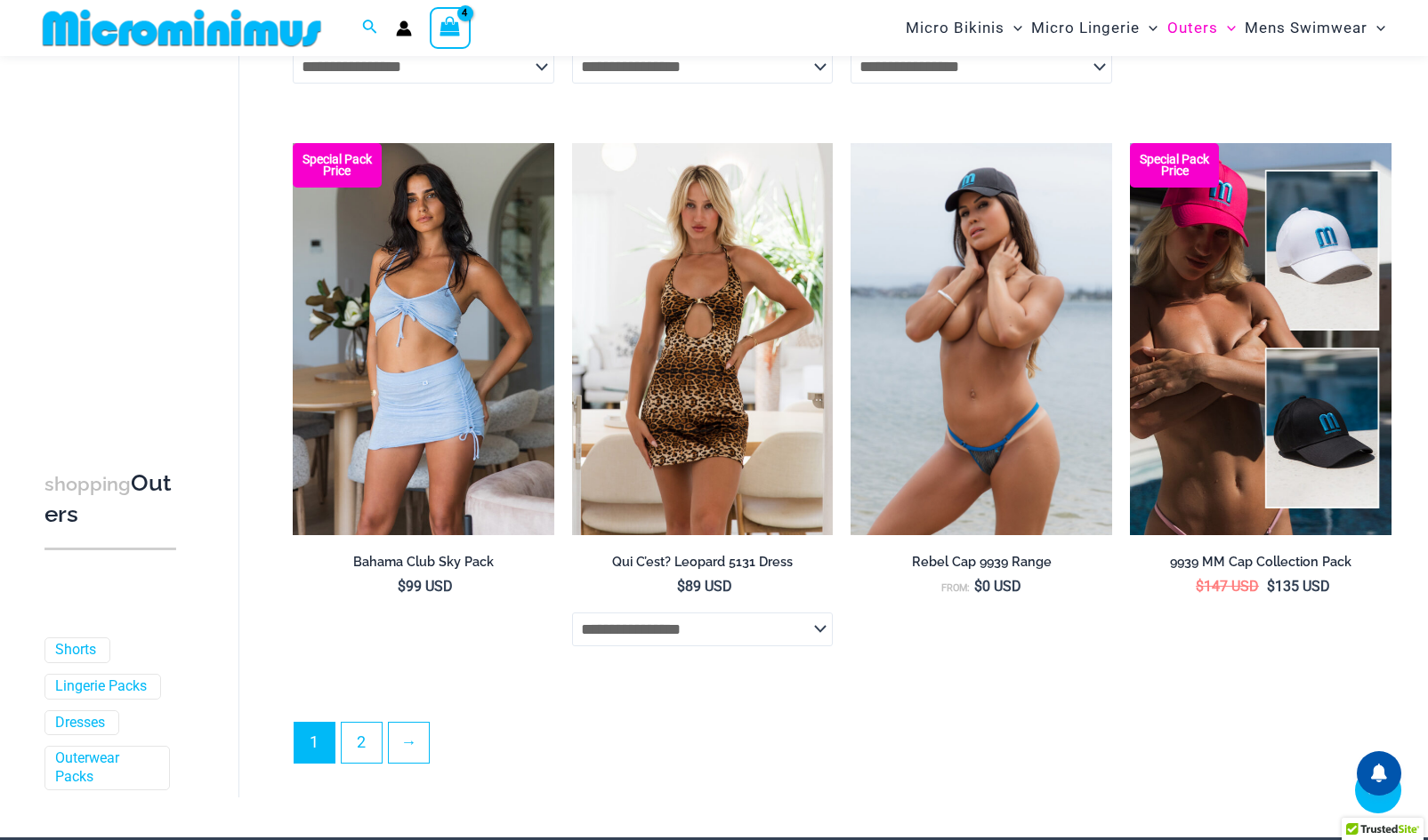
click at [983, 428] on img at bounding box center [981, 339] width 262 height 392
